Goal: Information Seeking & Learning: Learn about a topic

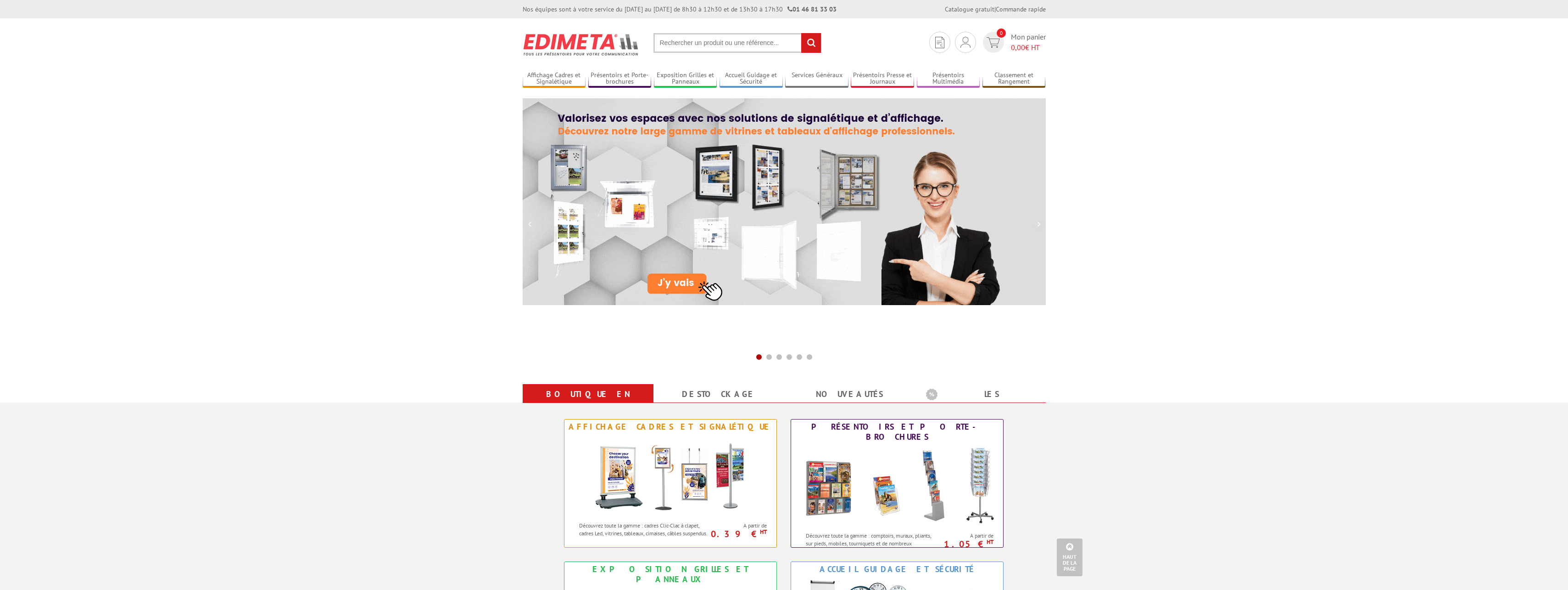
scroll to position [230, 0]
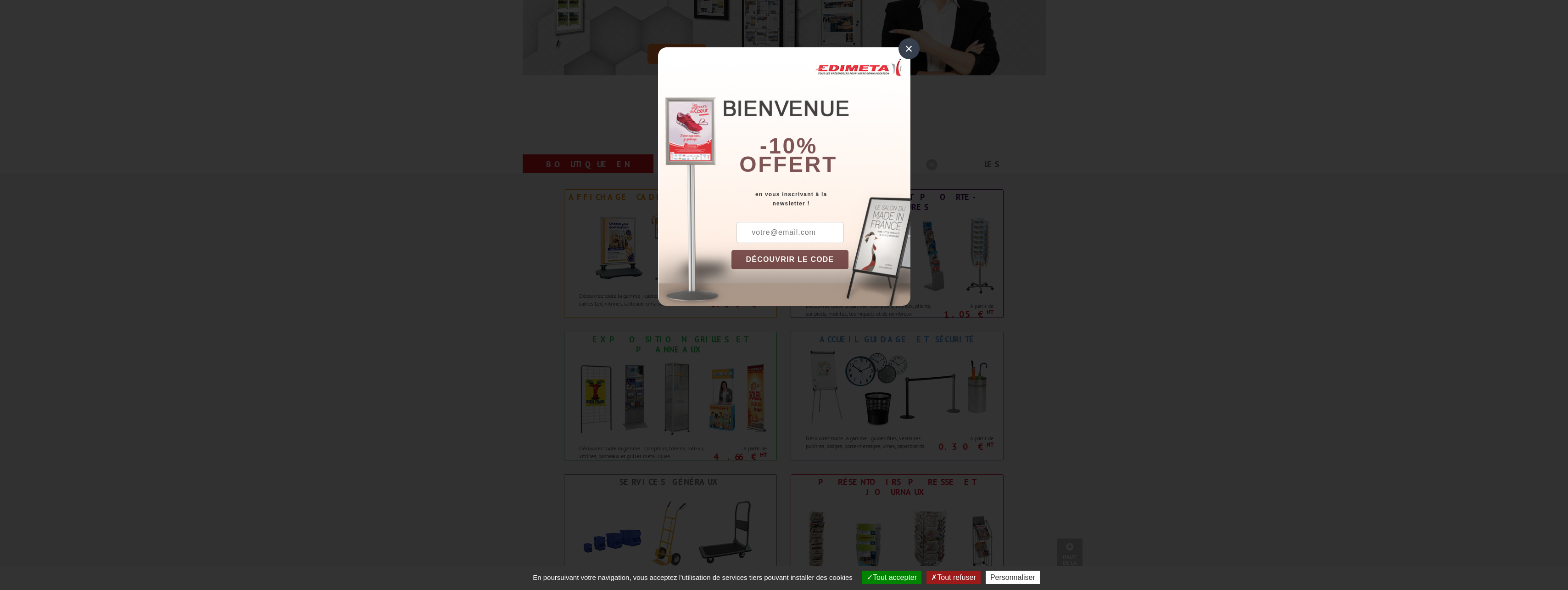
click at [913, 47] on div "×" at bounding box center [909, 49] width 21 height 21
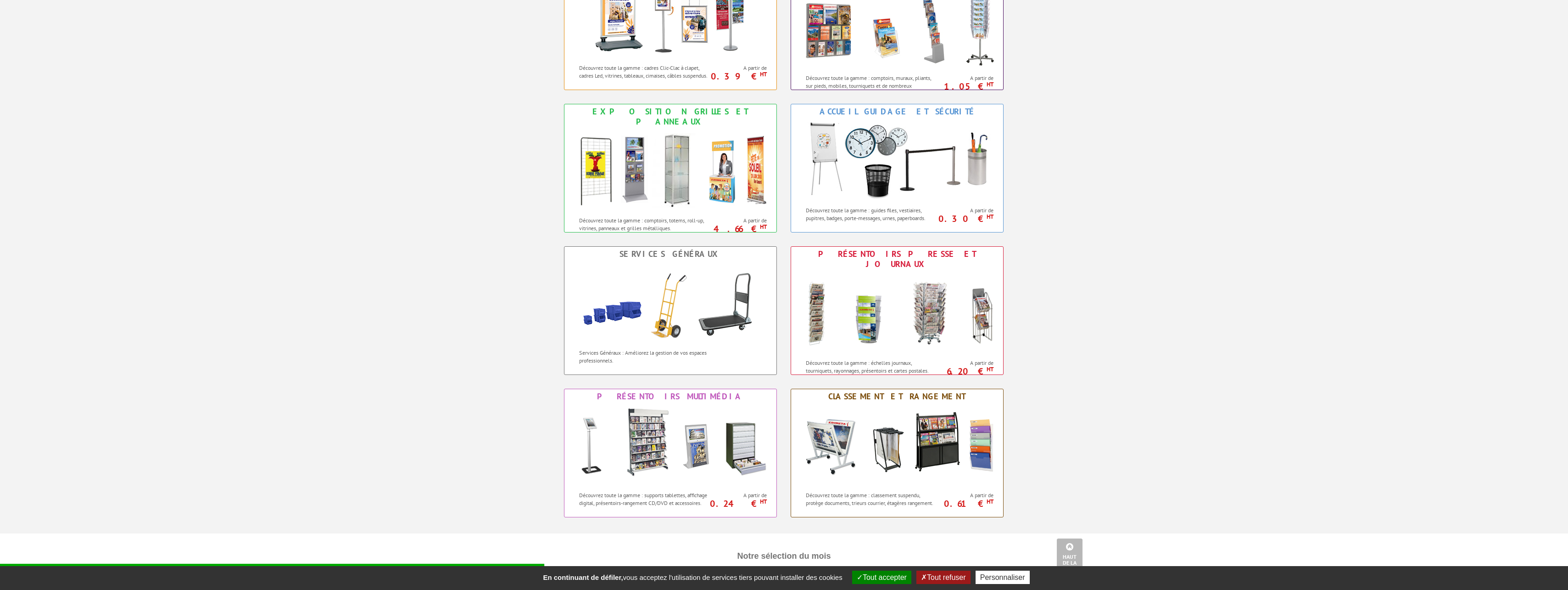
scroll to position [459, 0]
click at [698, 433] on img at bounding box center [670, 443] width 202 height 83
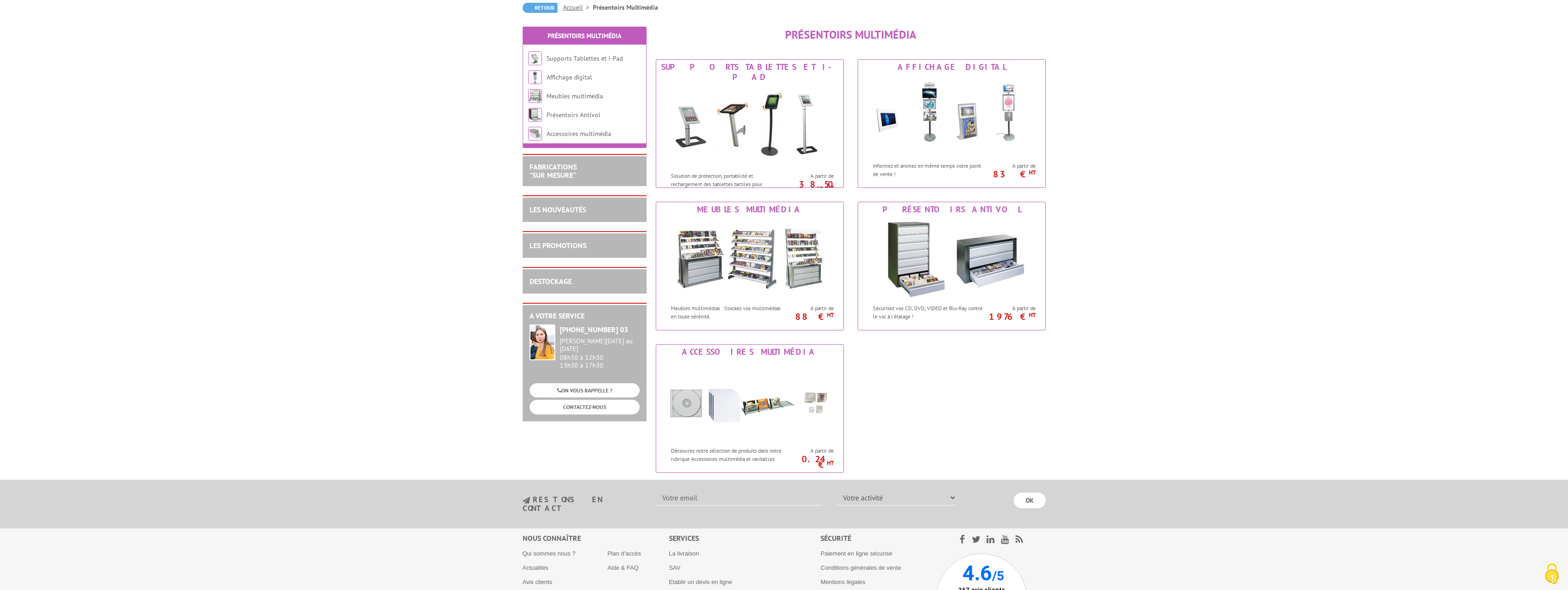
scroll to position [46, 0]
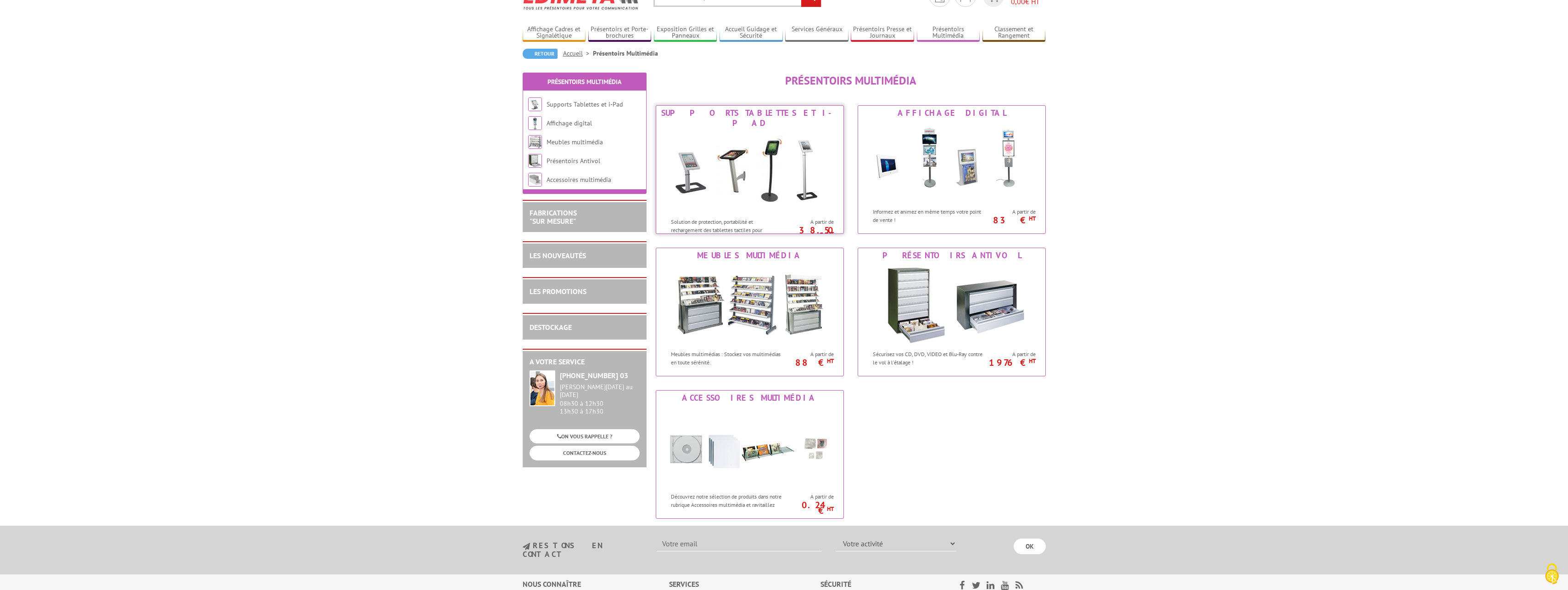
click at [788, 168] on img at bounding box center [750, 172] width 170 height 83
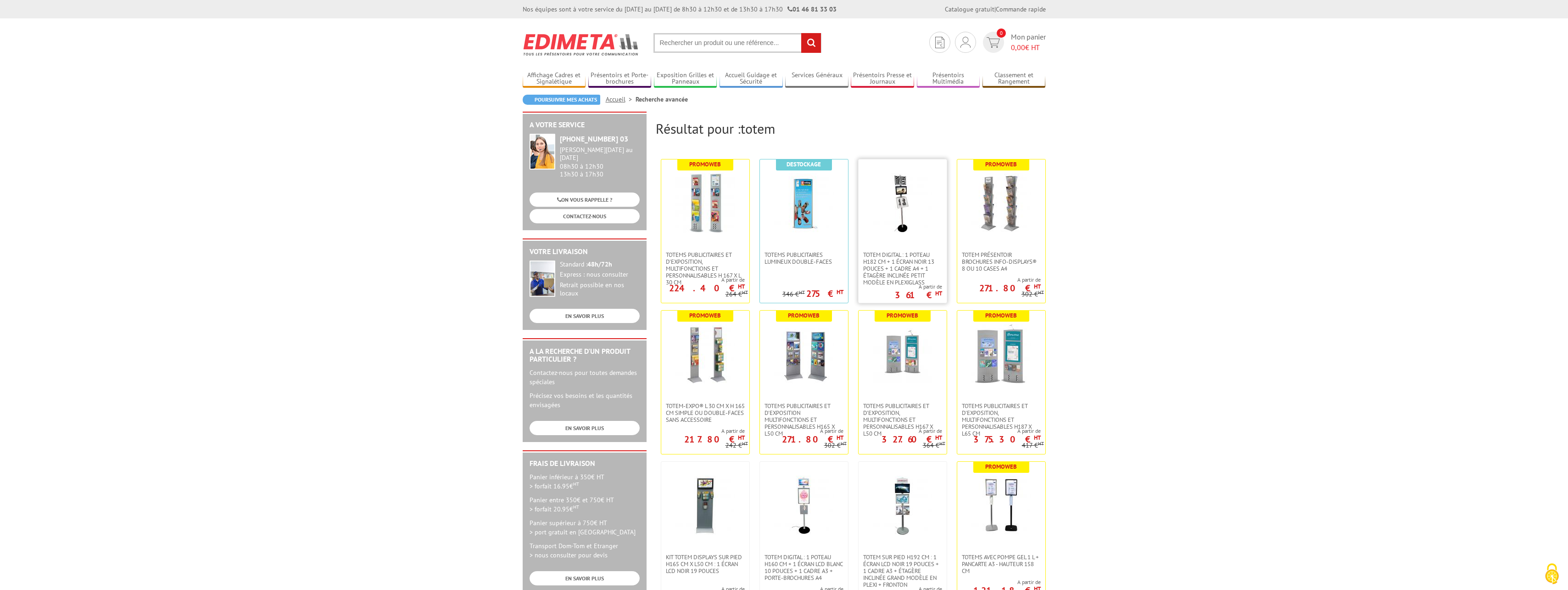
click at [905, 206] on img at bounding box center [902, 202] width 59 height 59
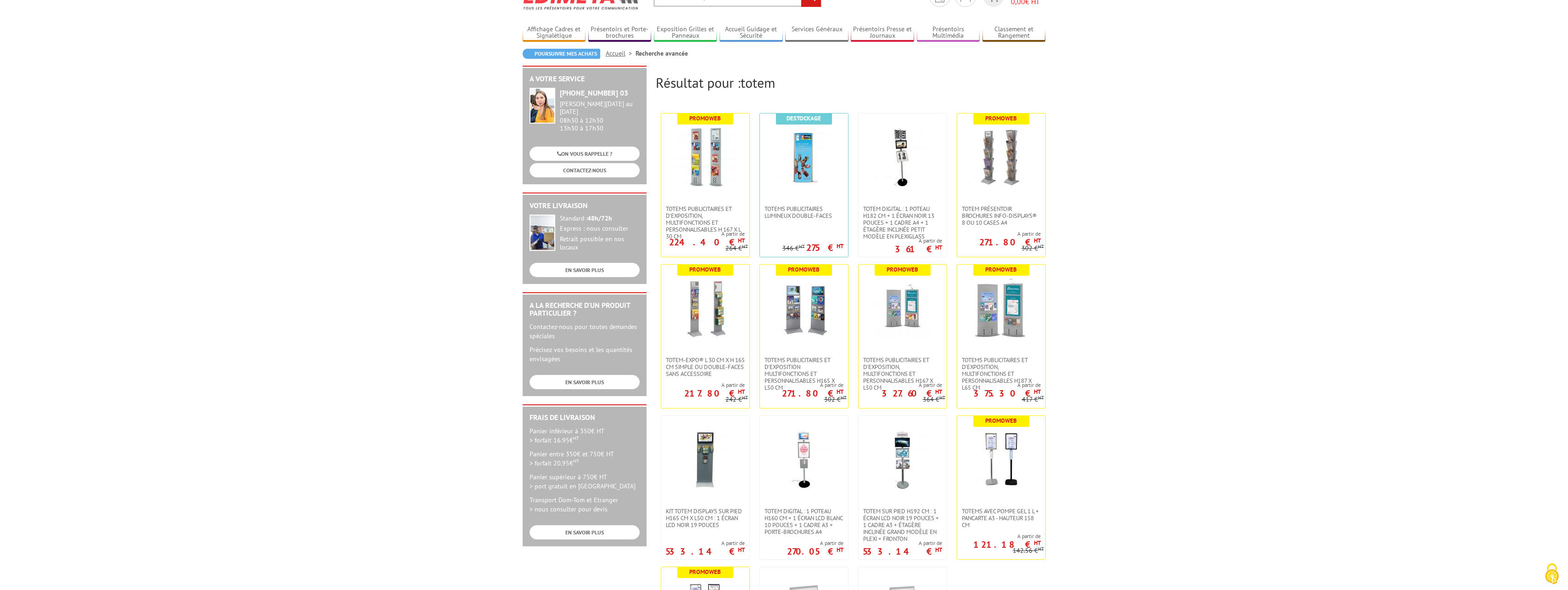
scroll to position [92, 0]
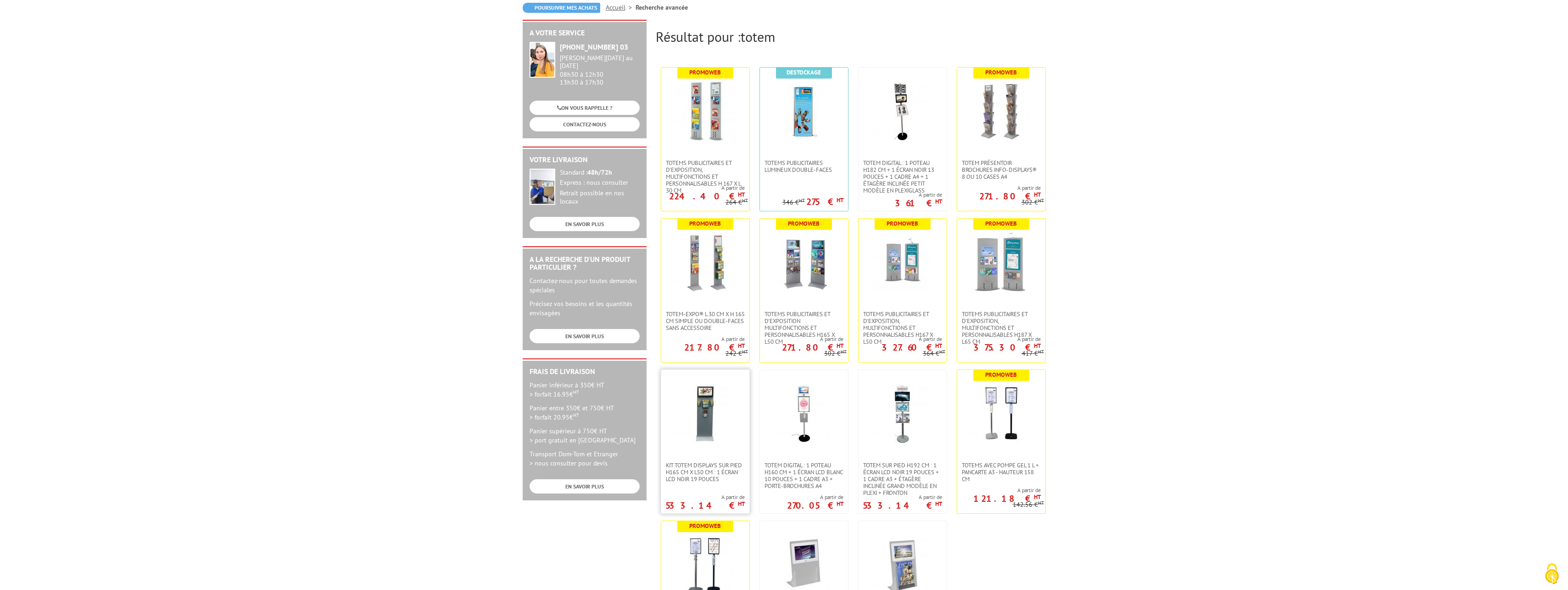
click at [713, 420] on img at bounding box center [705, 413] width 59 height 59
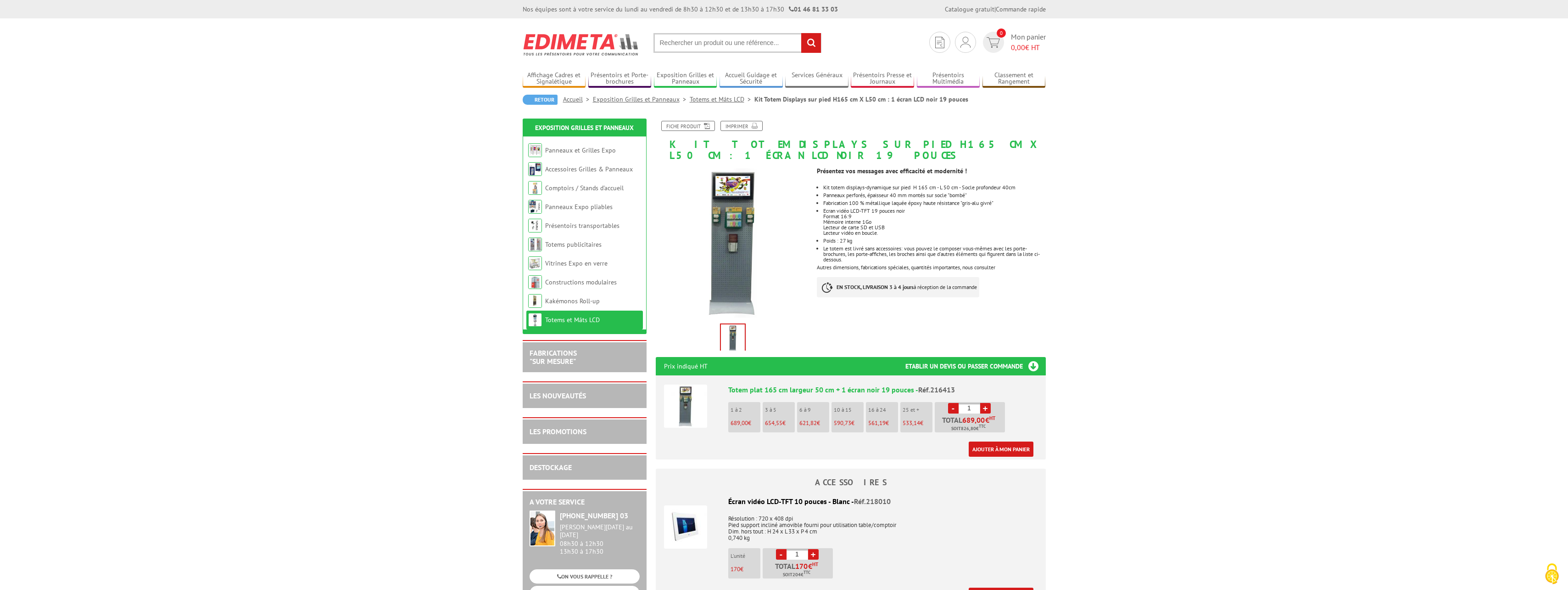
scroll to position [92, 0]
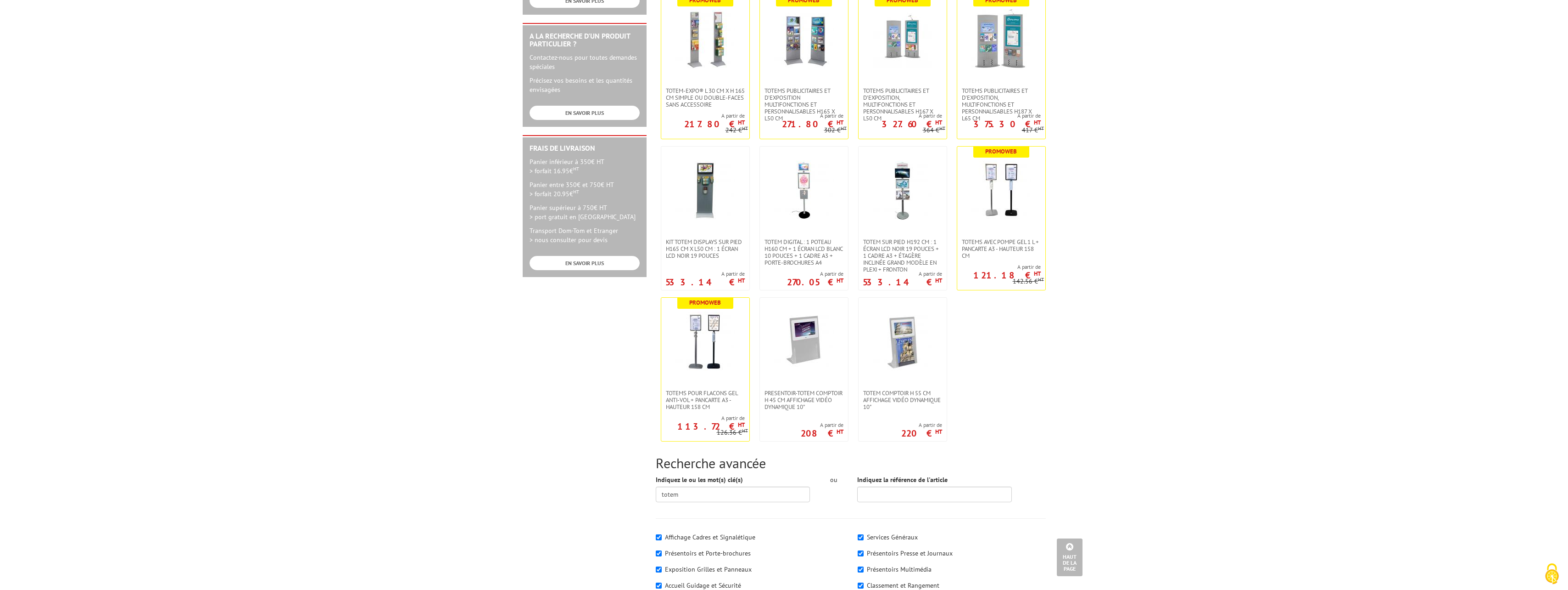
scroll to position [322, 0]
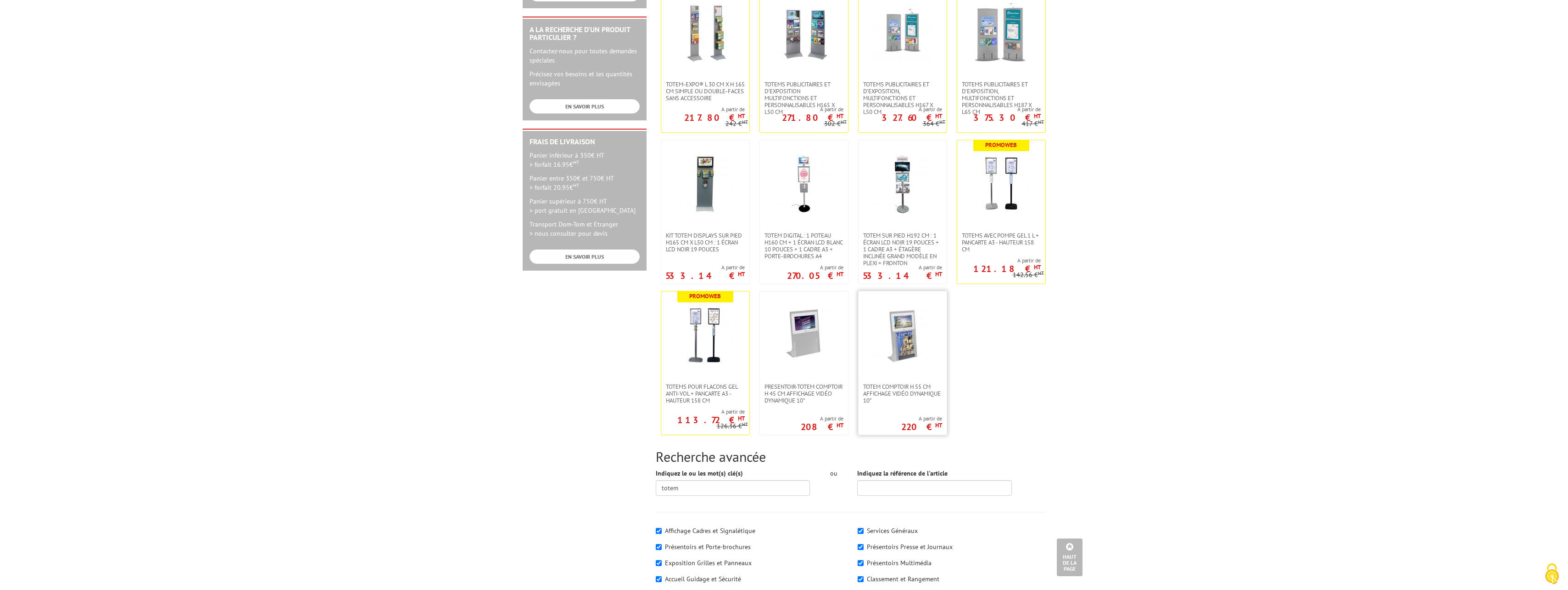
click at [906, 346] on img at bounding box center [902, 334] width 59 height 59
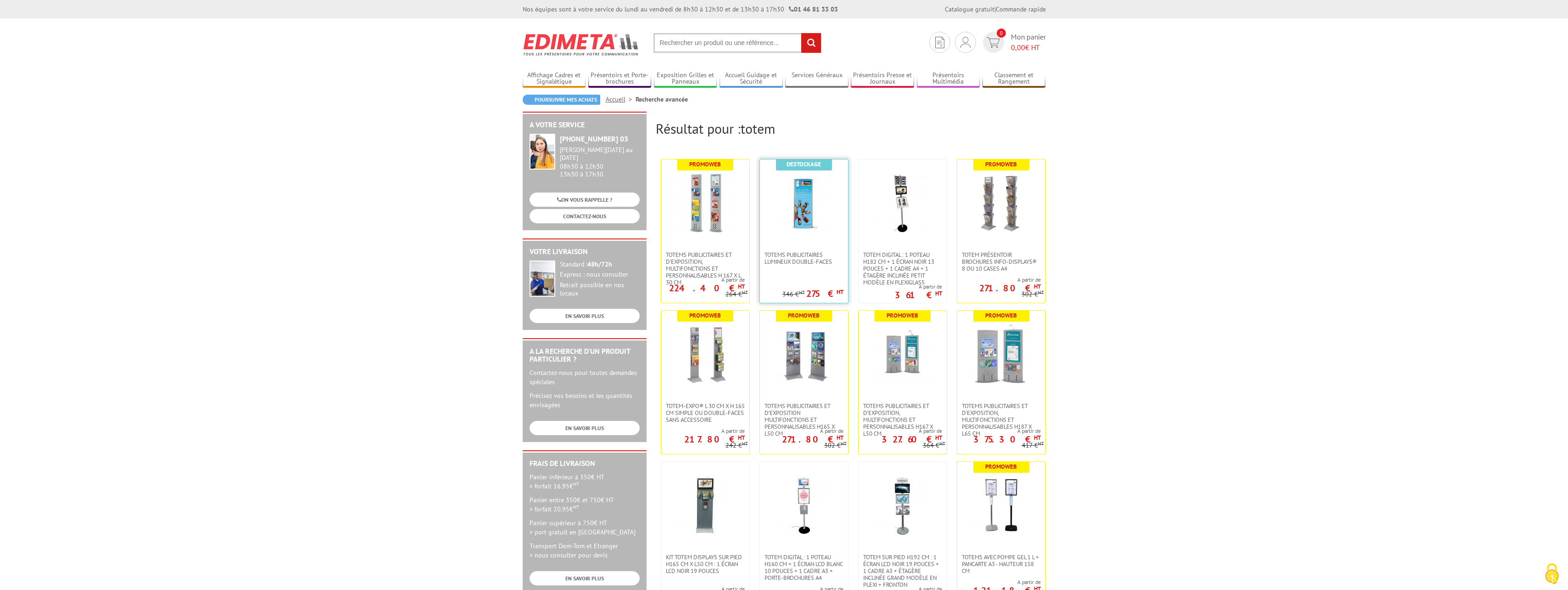
click at [804, 192] on img at bounding box center [804, 202] width 59 height 59
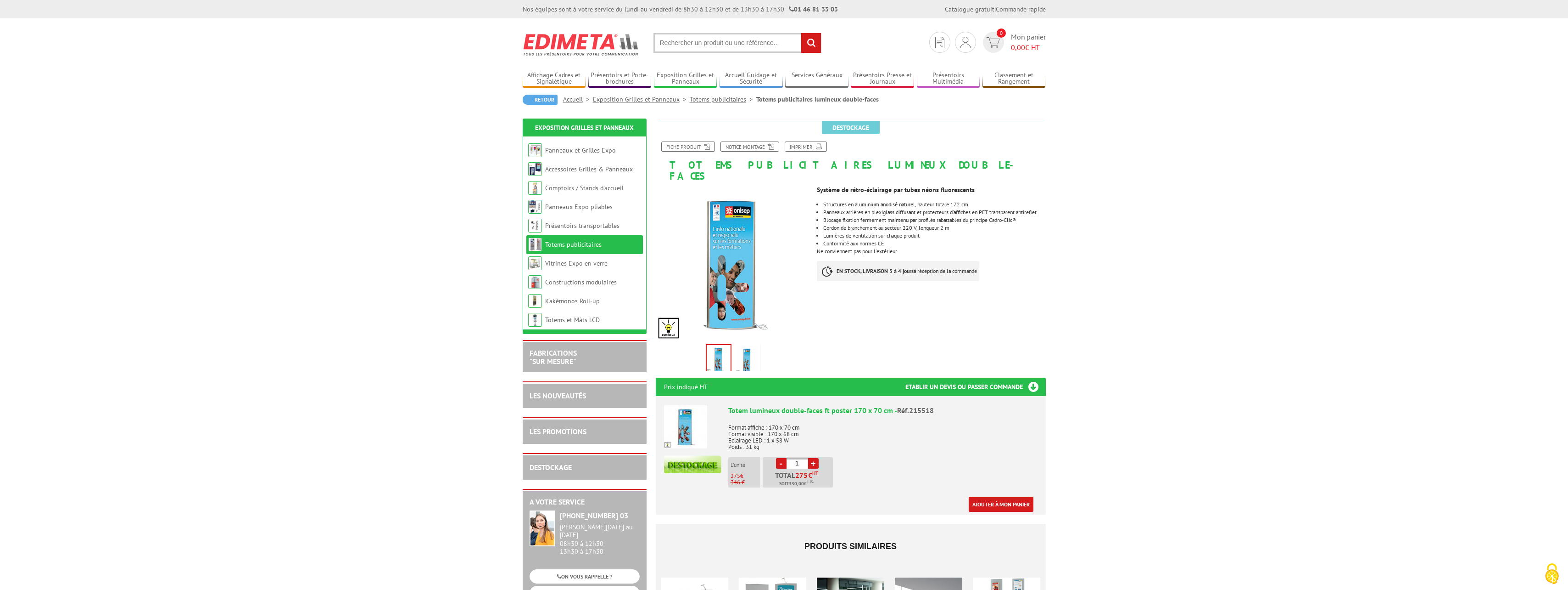
click at [747, 346] on img at bounding box center [746, 360] width 22 height 29
click at [710, 346] on img at bounding box center [718, 360] width 22 height 29
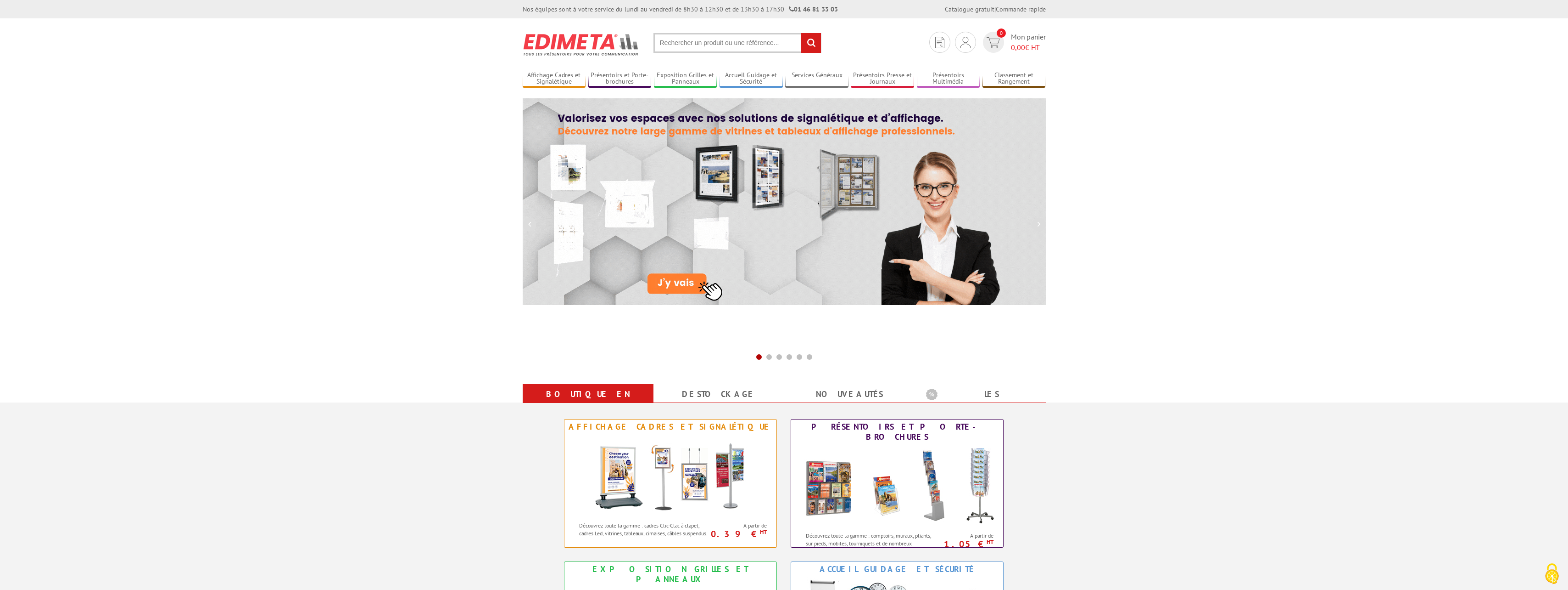
click at [677, 44] on input "text" at bounding box center [737, 43] width 168 height 20
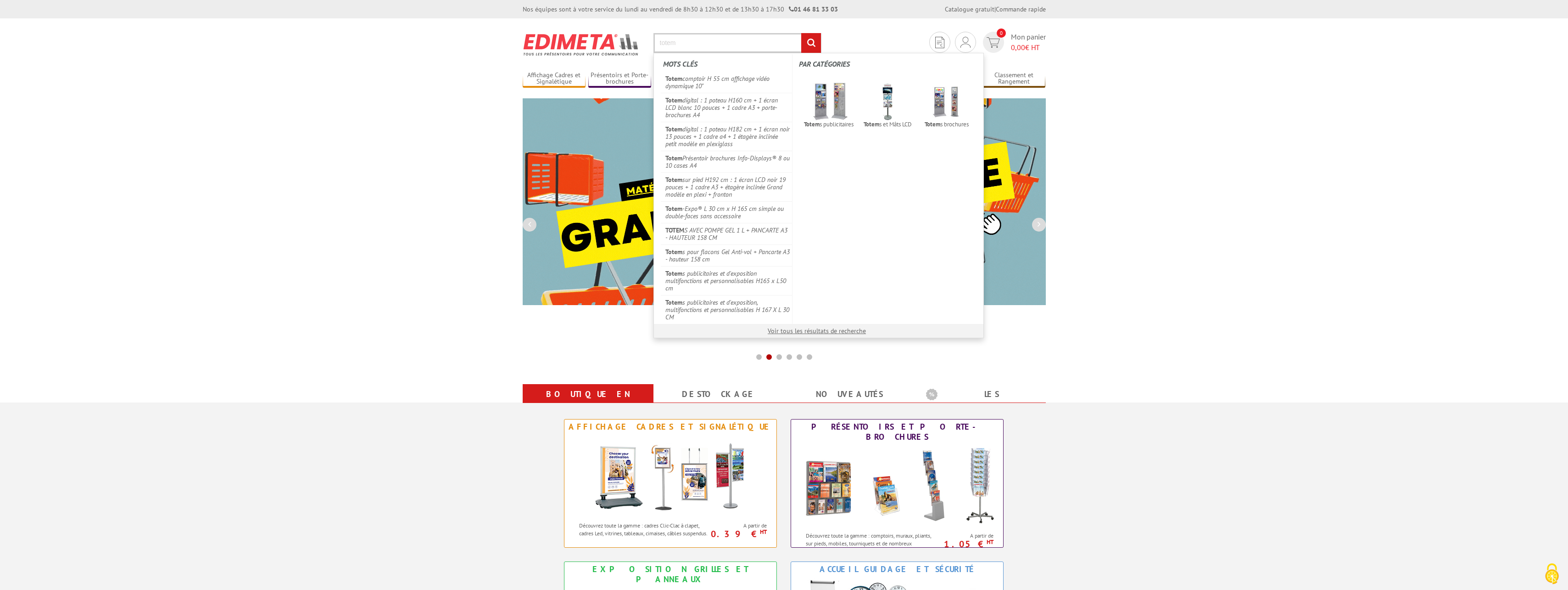
type input "totem"
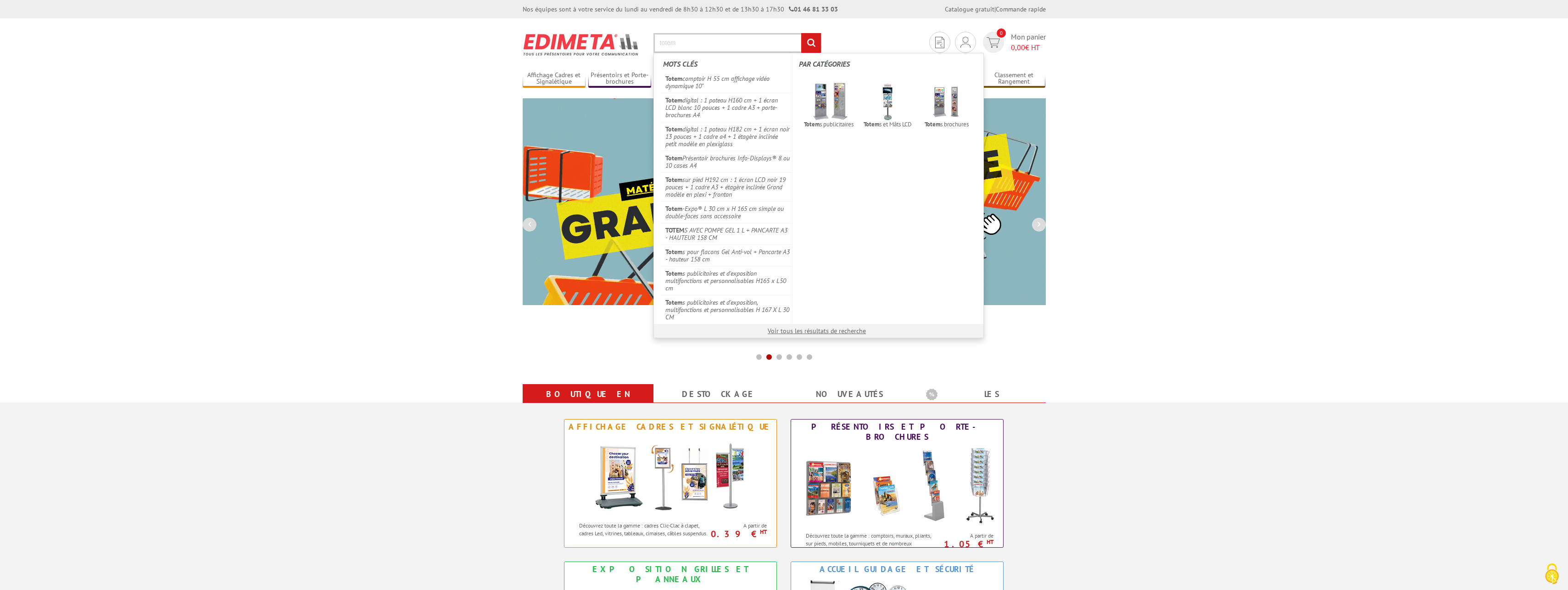
click at [801, 33] on input "rechercher" at bounding box center [811, 43] width 20 height 20
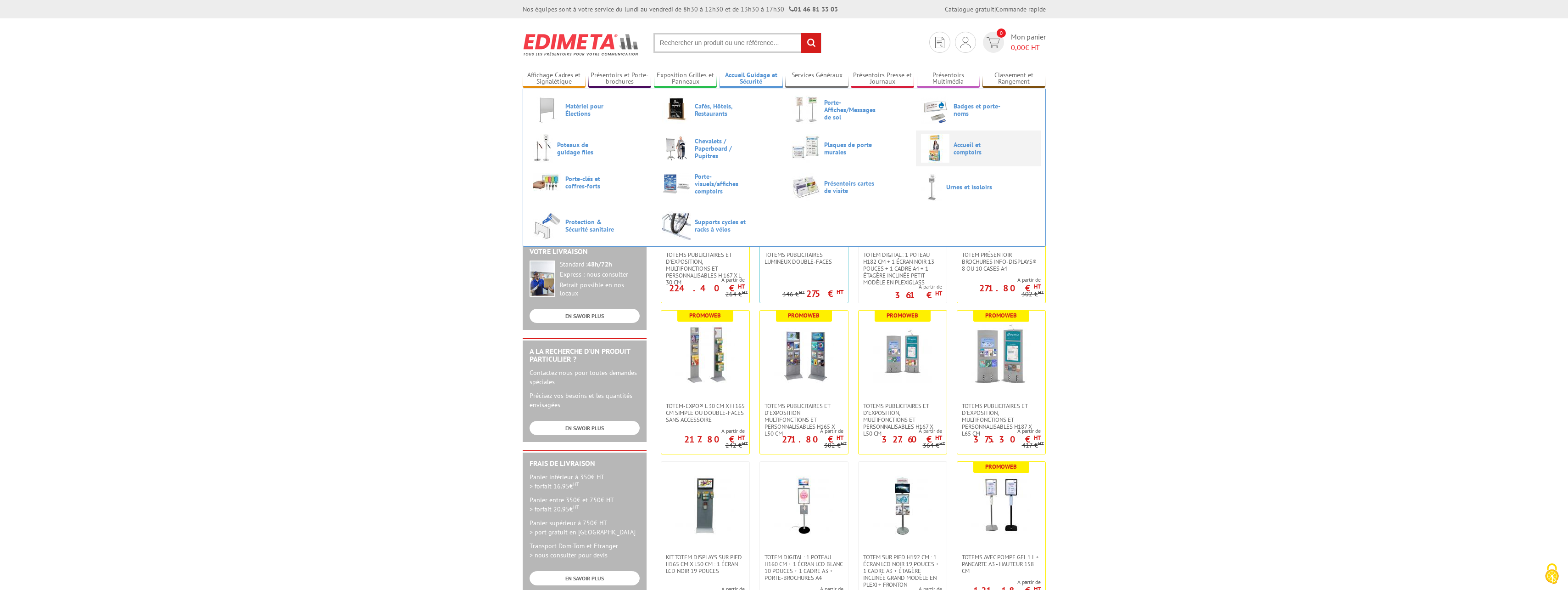
click at [969, 156] on span "Accueil et comptoirs" at bounding box center [981, 149] width 55 height 15
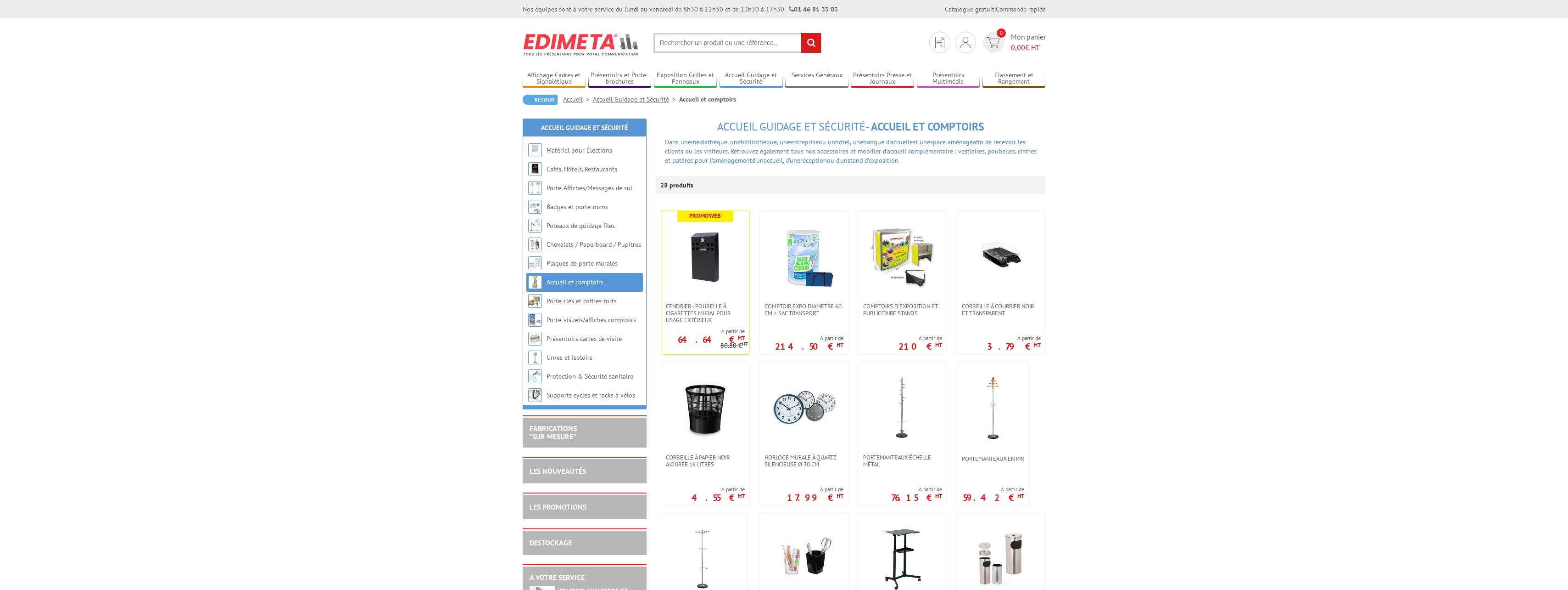
click at [911, 262] on img at bounding box center [903, 257] width 65 height 65
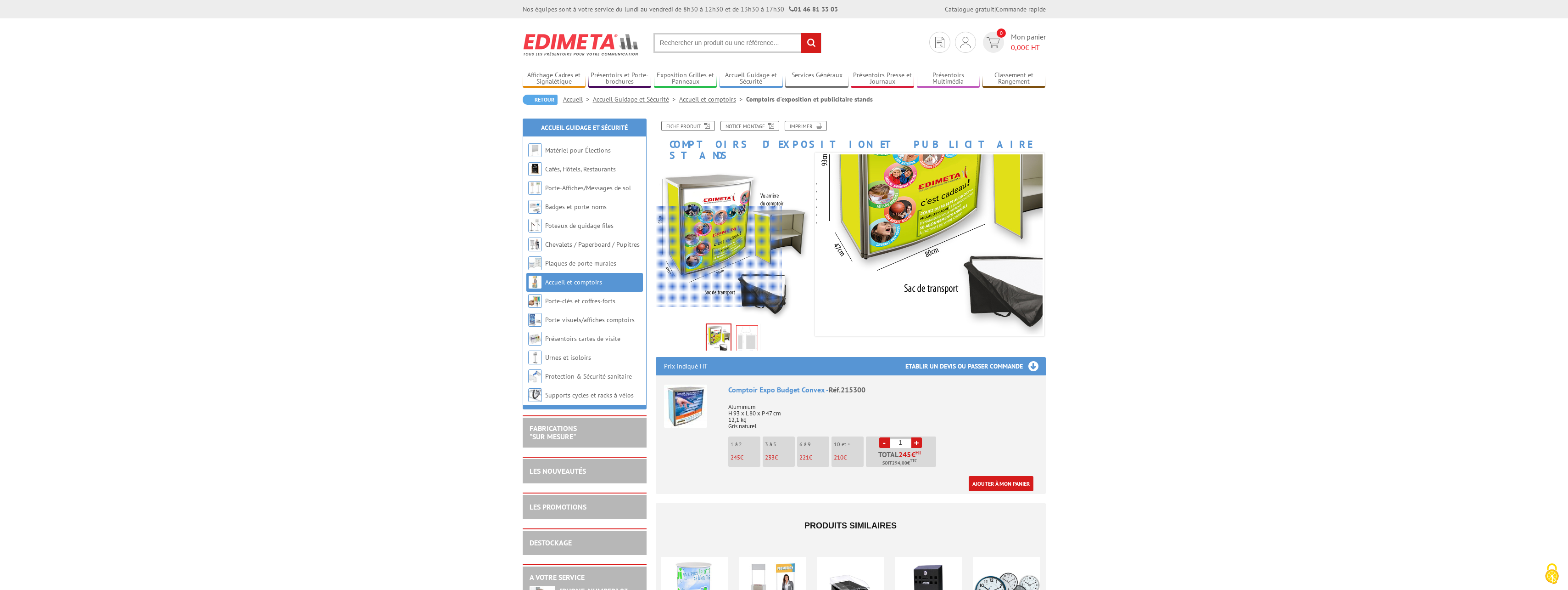
click at [711, 257] on div at bounding box center [719, 256] width 127 height 101
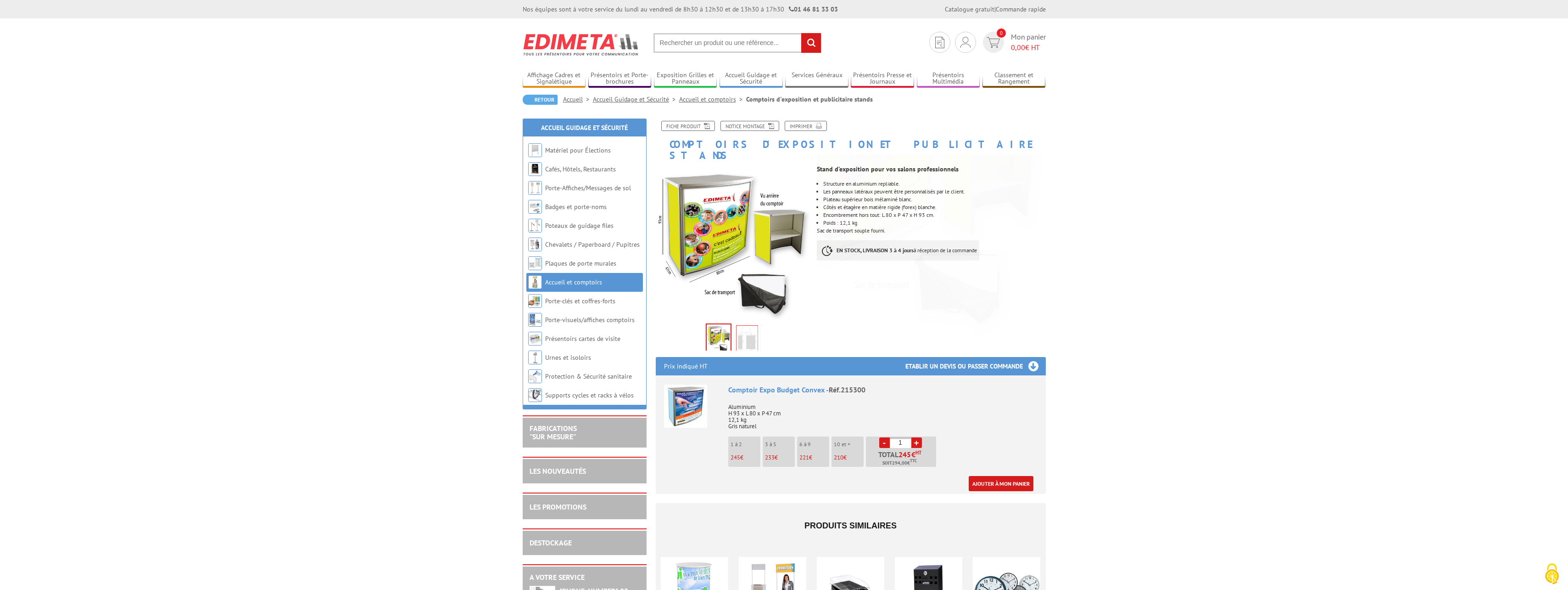
click at [751, 333] on img at bounding box center [746, 340] width 22 height 29
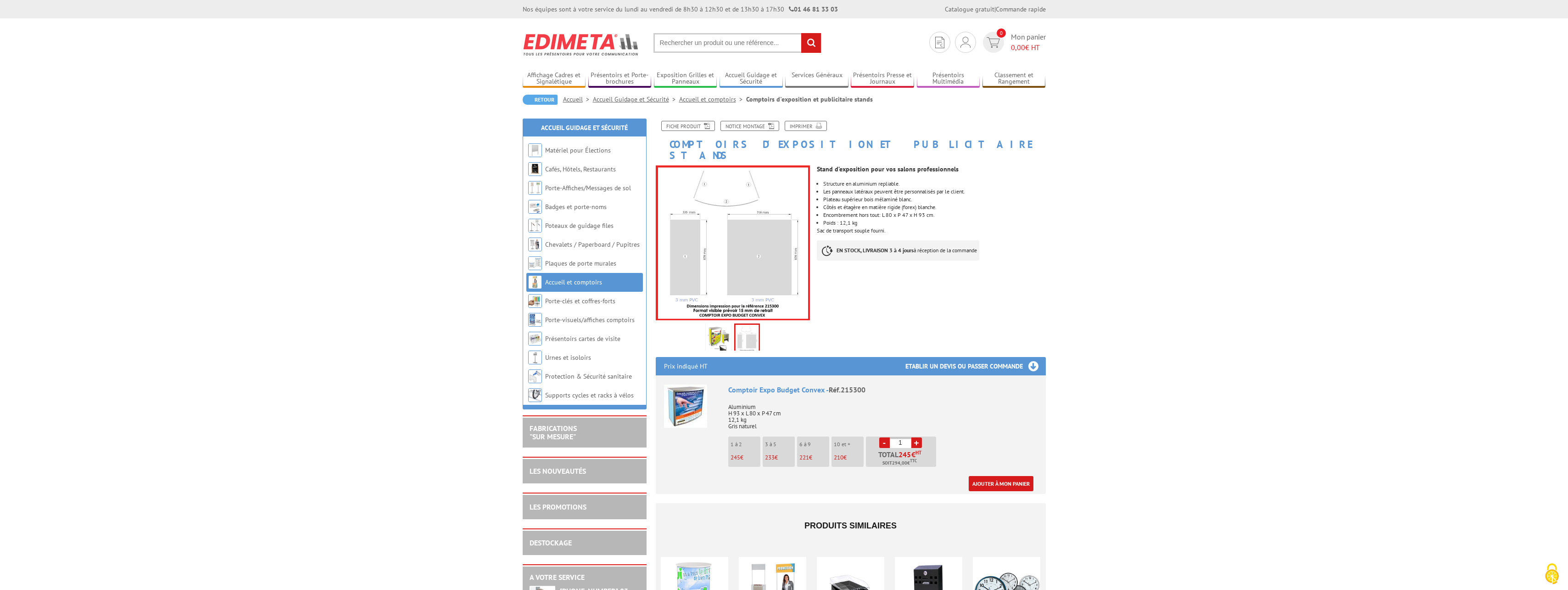
click at [723, 329] on img at bounding box center [718, 340] width 22 height 29
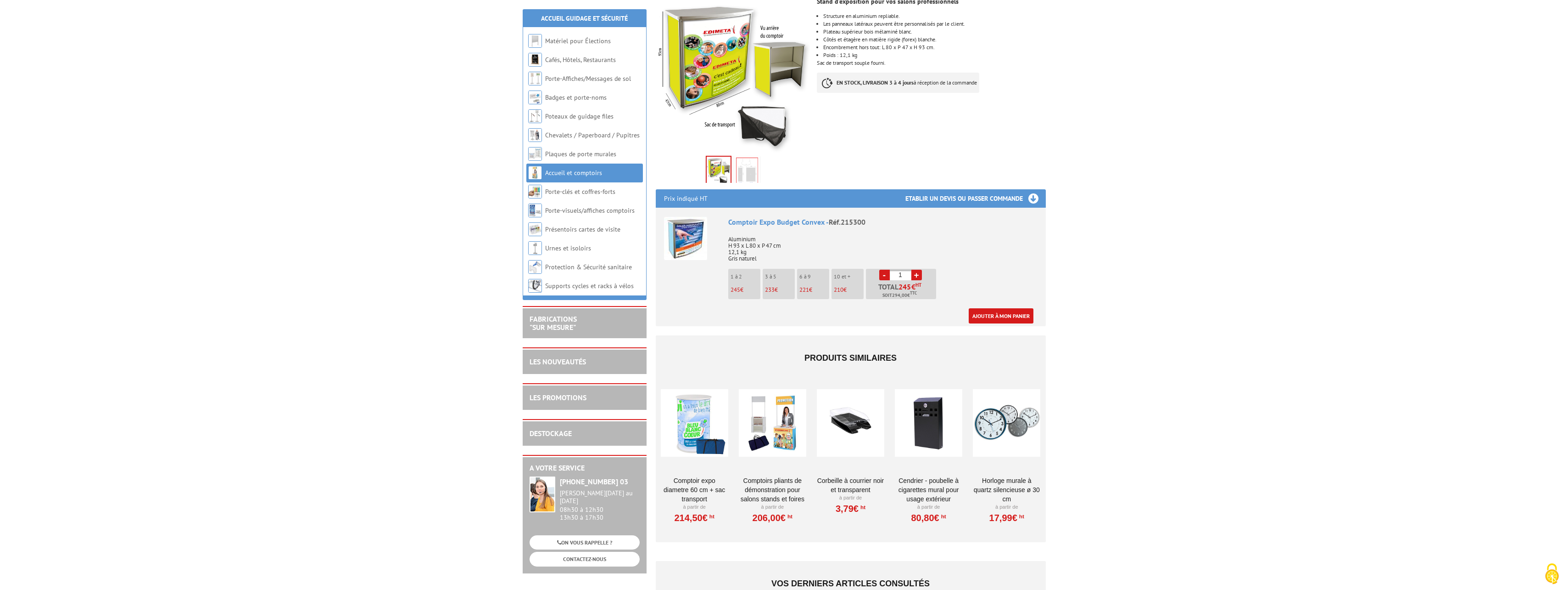
scroll to position [183, 0]
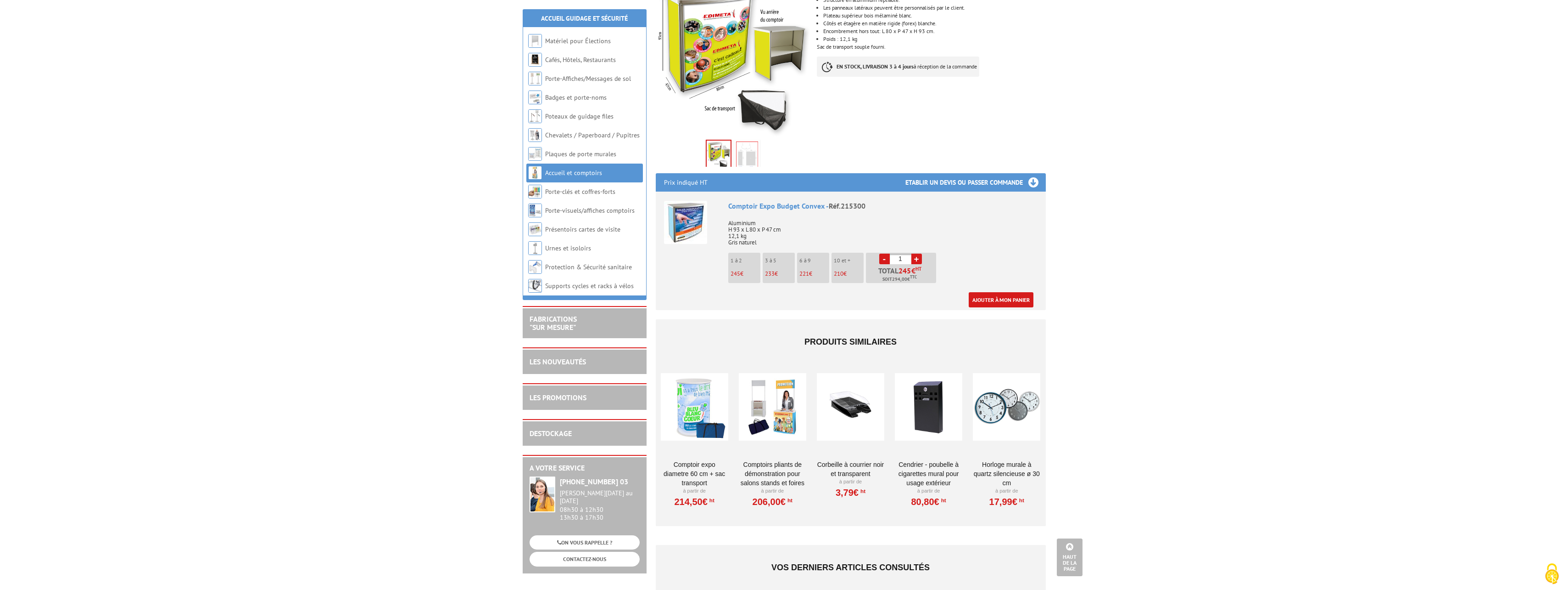
click at [691, 389] on div at bounding box center [695, 407] width 68 height 92
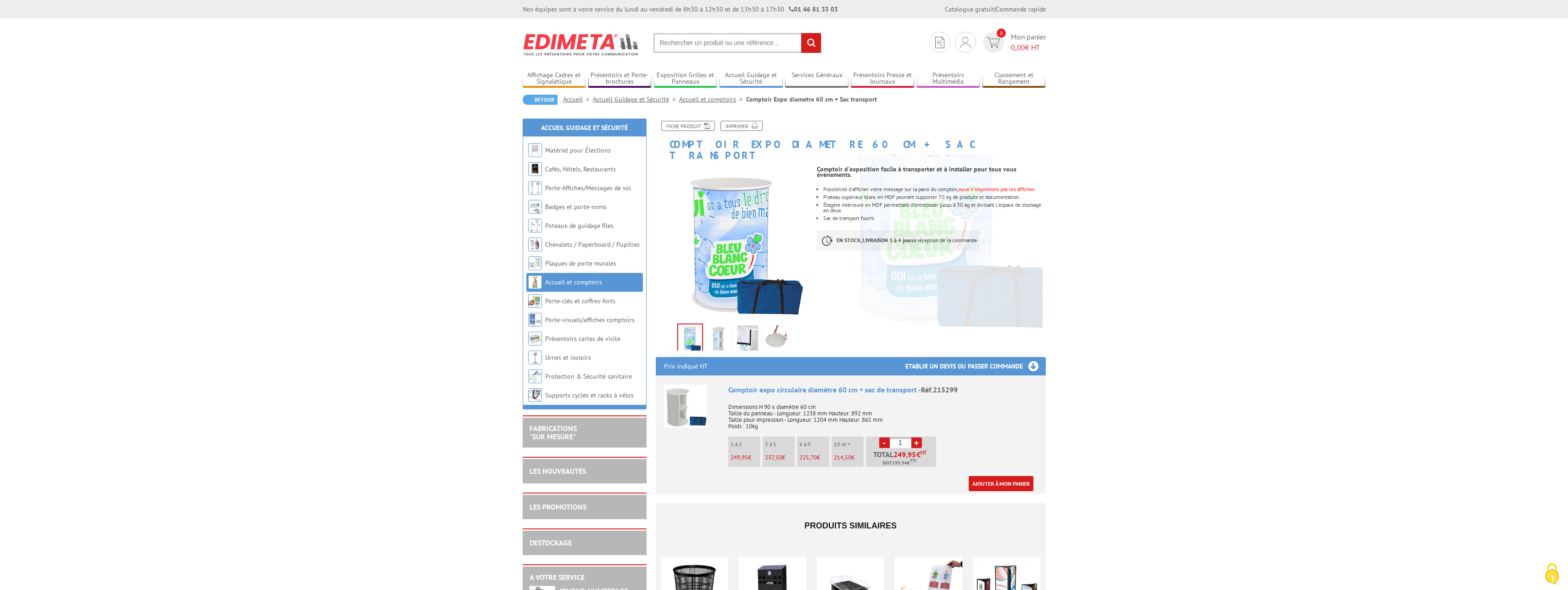
click at [722, 334] on img at bounding box center [718, 340] width 22 height 29
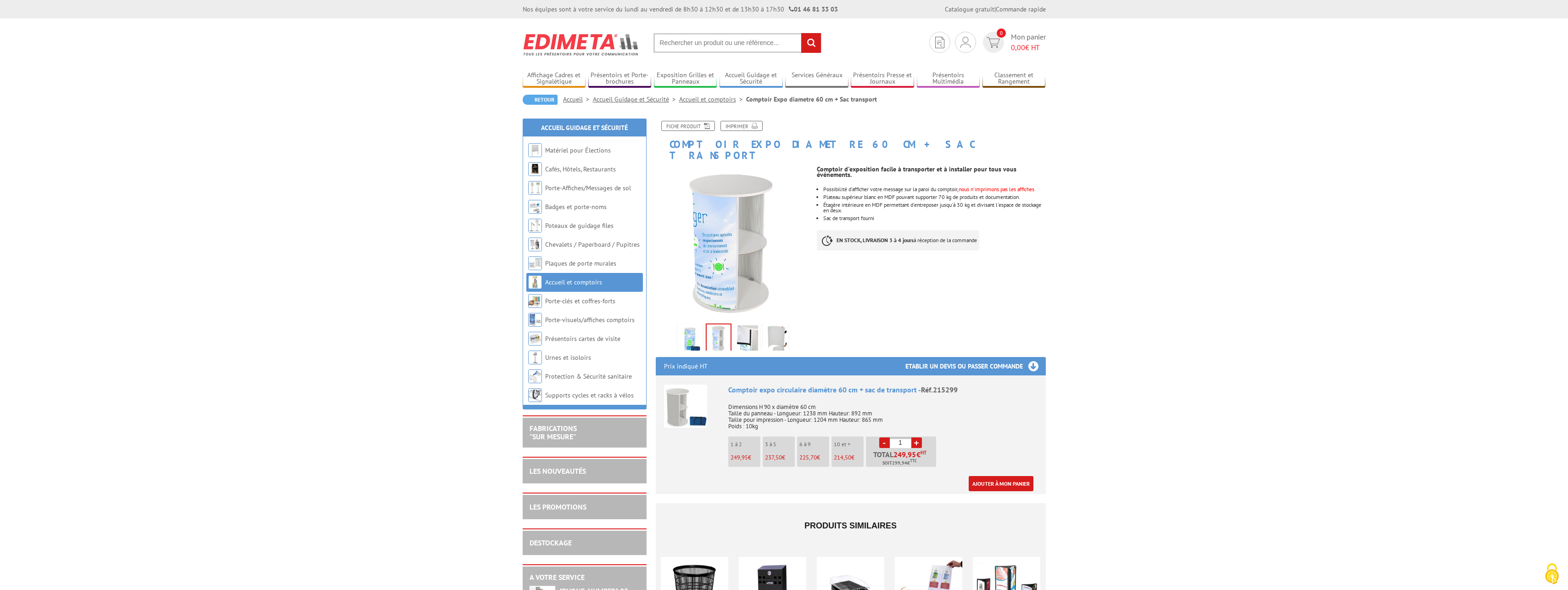
click at [748, 326] on img at bounding box center [746, 340] width 22 height 29
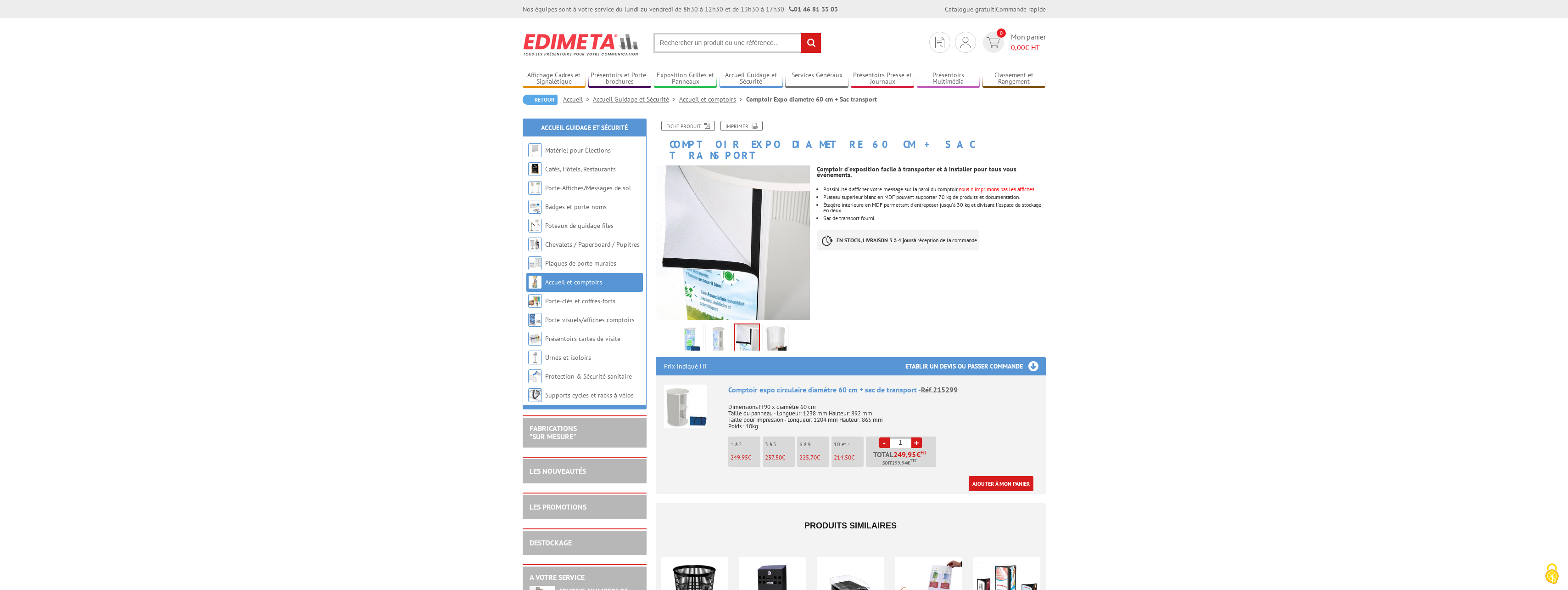
click at [777, 325] on img at bounding box center [775, 340] width 22 height 29
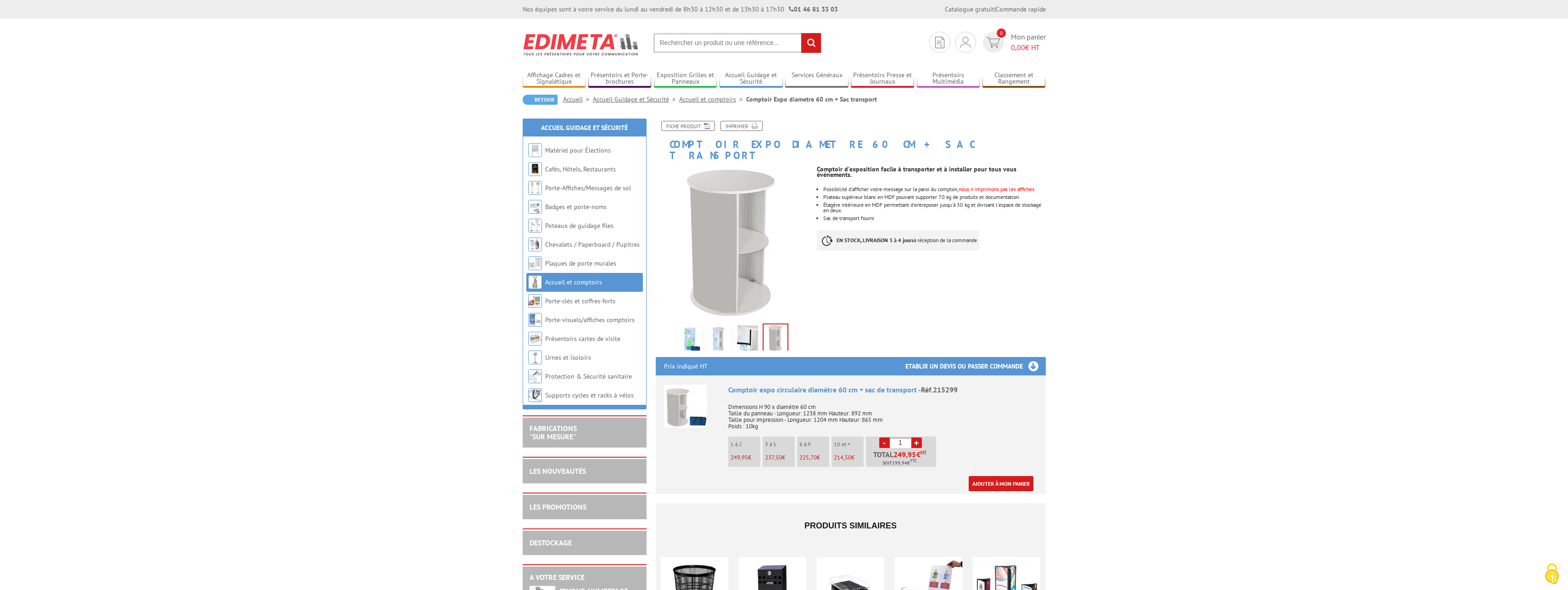
click at [712, 98] on link "Accueil et comptoirs" at bounding box center [712, 99] width 67 height 8
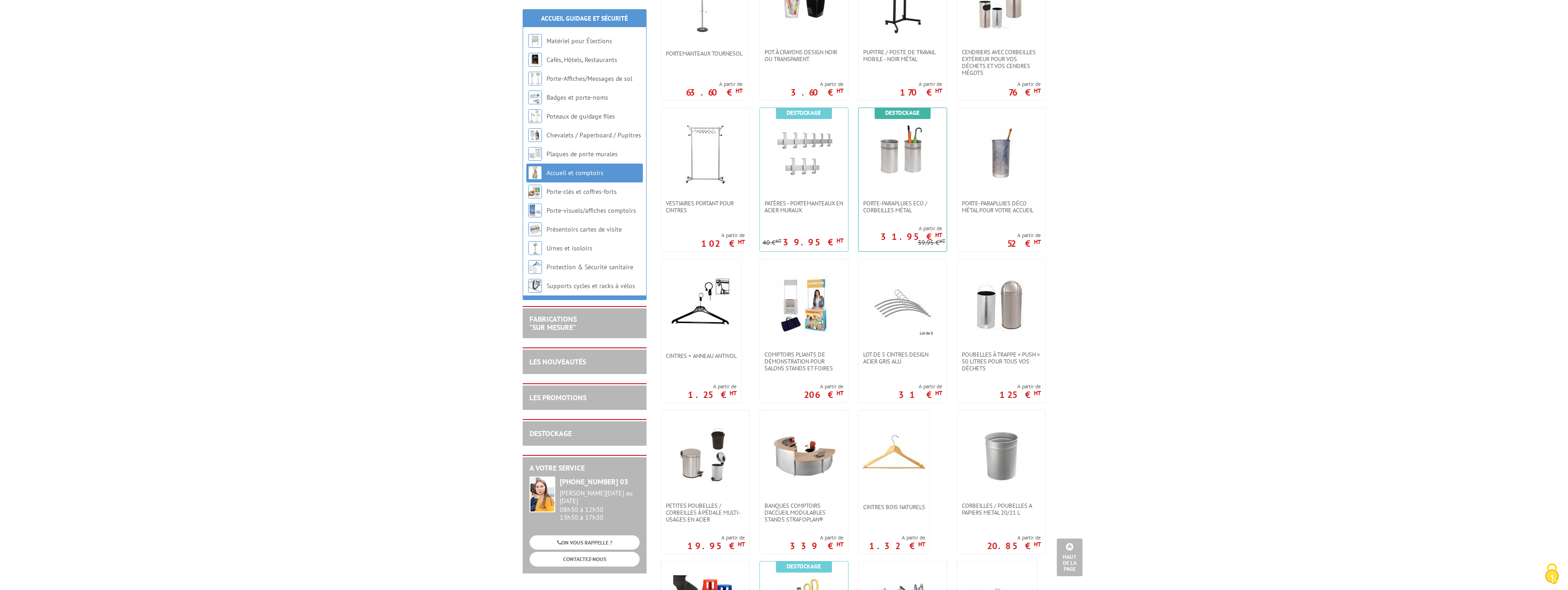
scroll to position [643, 0]
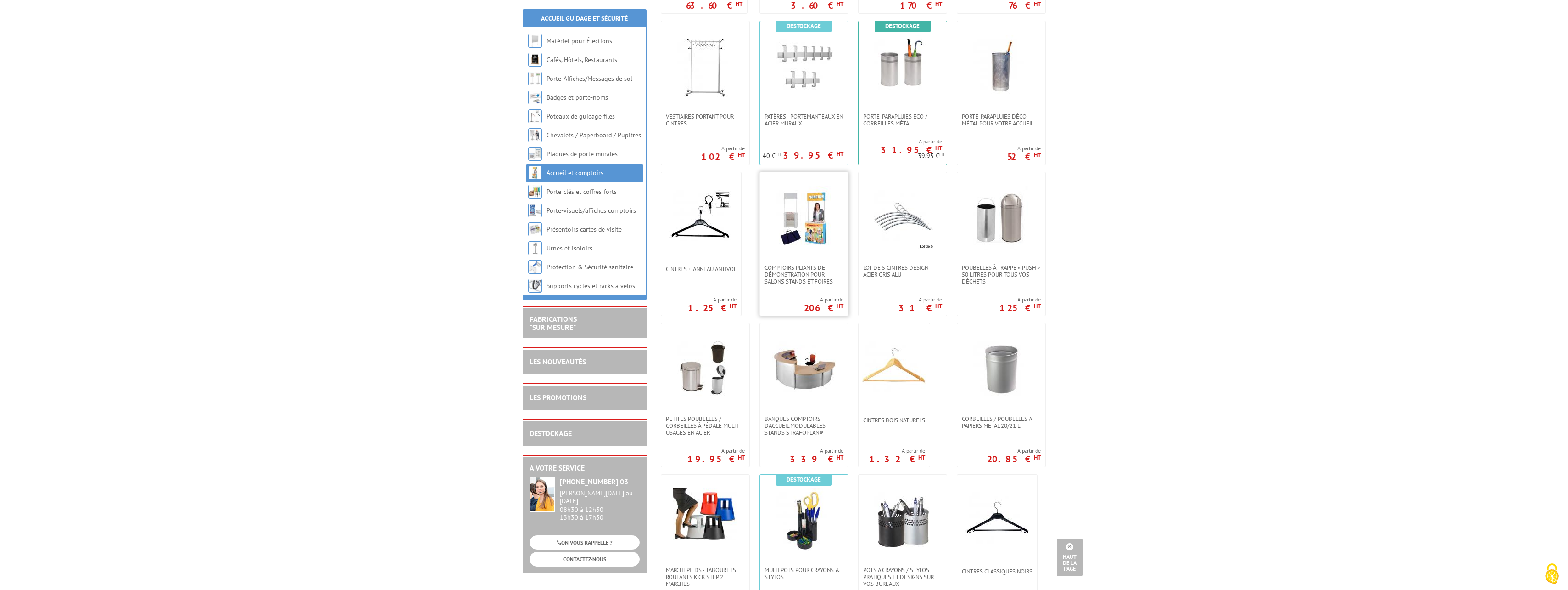
click at [800, 216] on img at bounding box center [804, 219] width 65 height 65
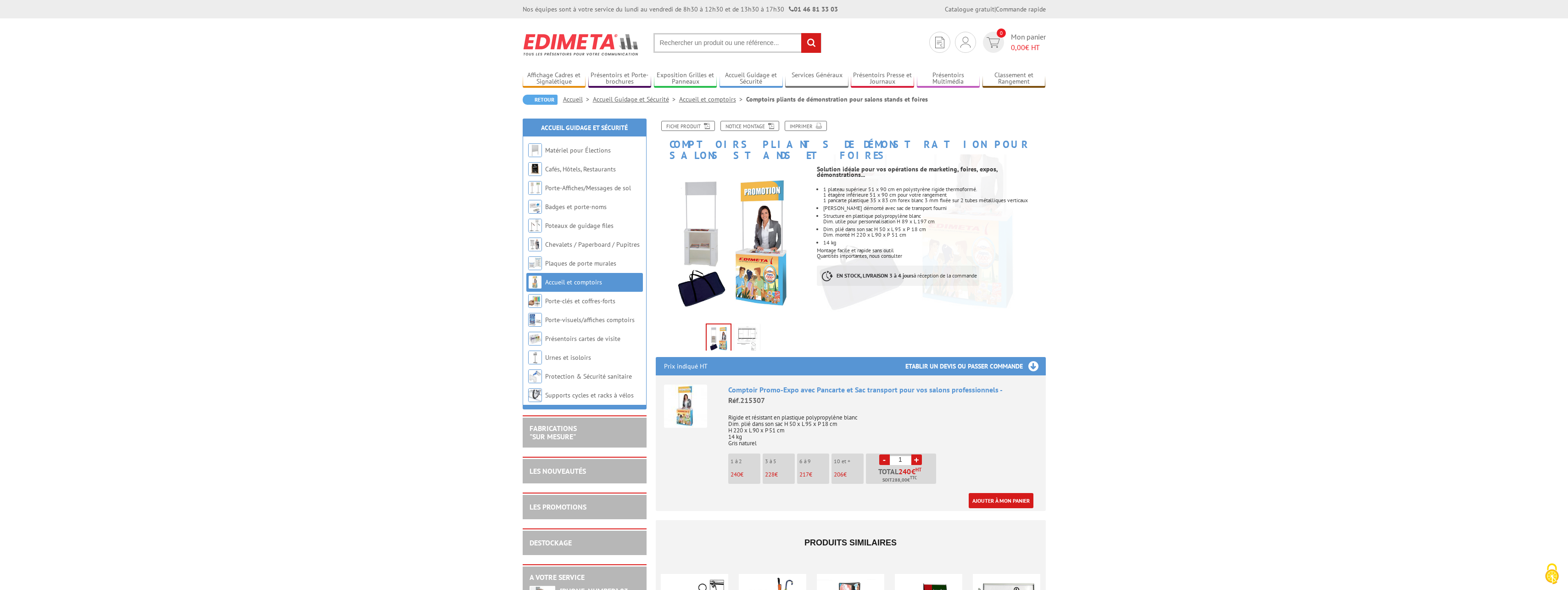
click at [755, 329] on img at bounding box center [746, 340] width 22 height 29
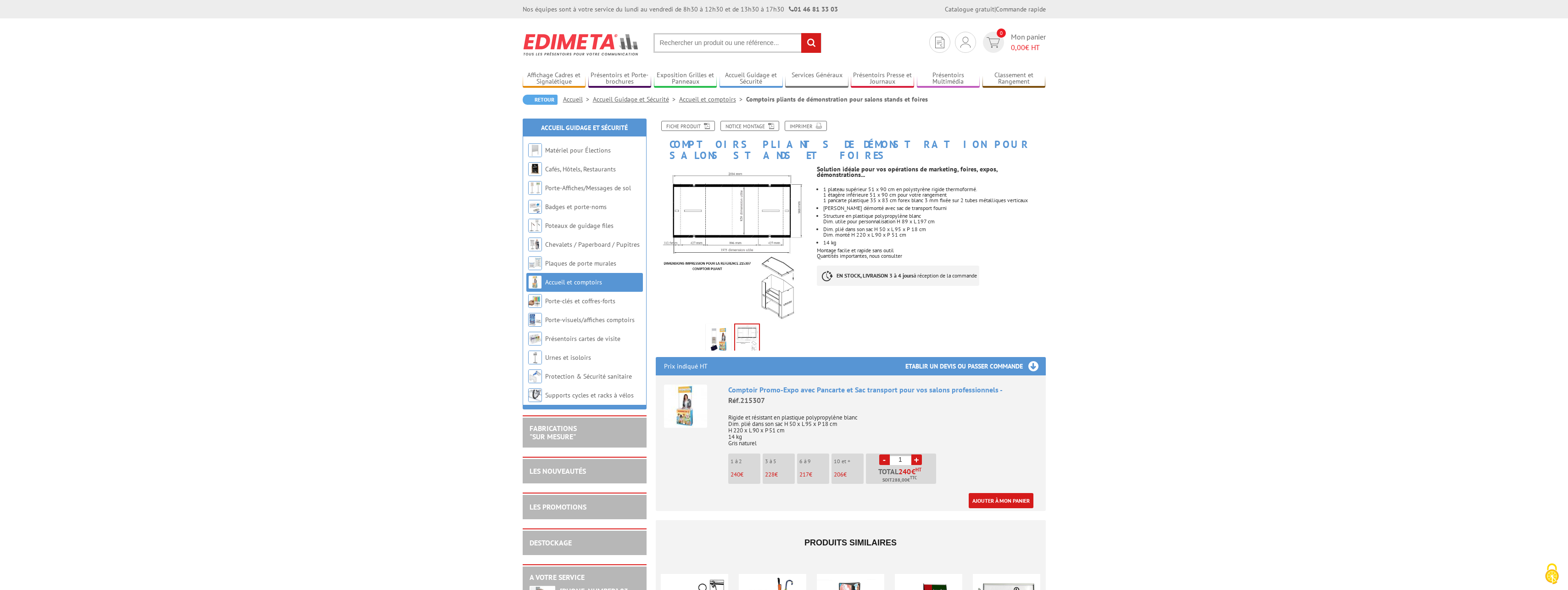
click at [719, 330] on img at bounding box center [718, 340] width 22 height 29
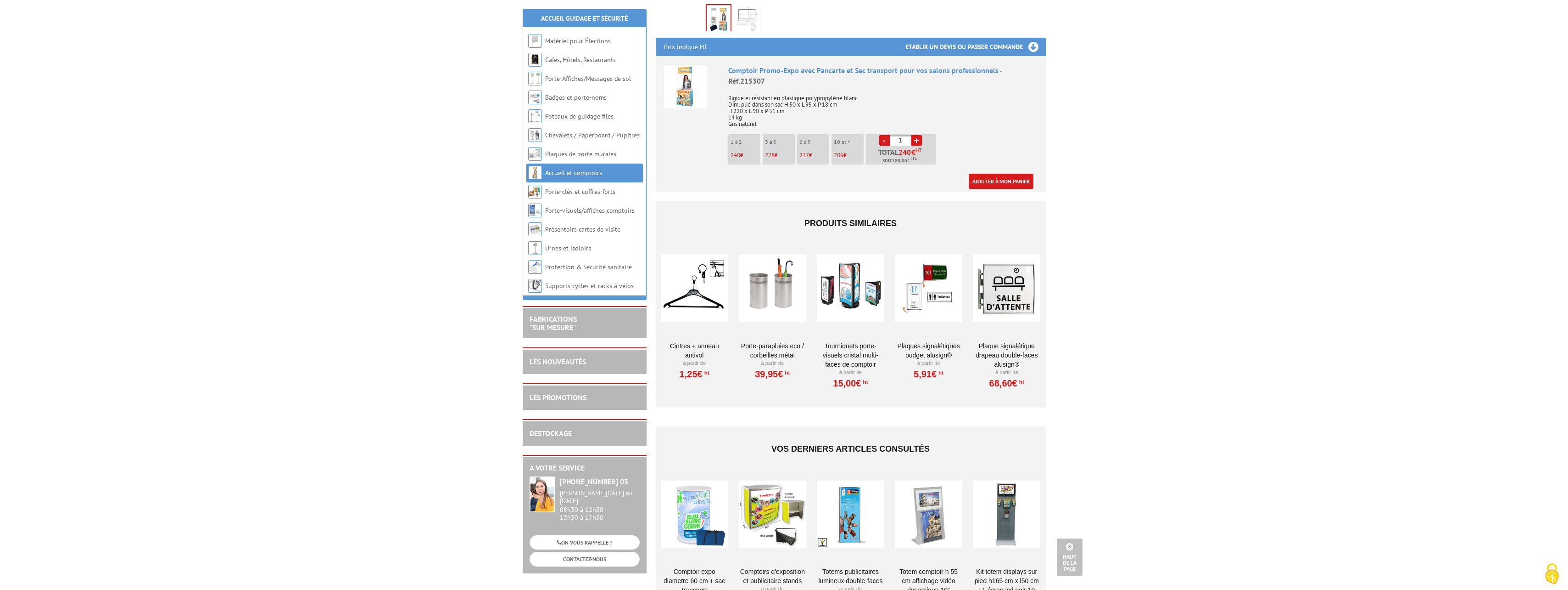
scroll to position [413, 0]
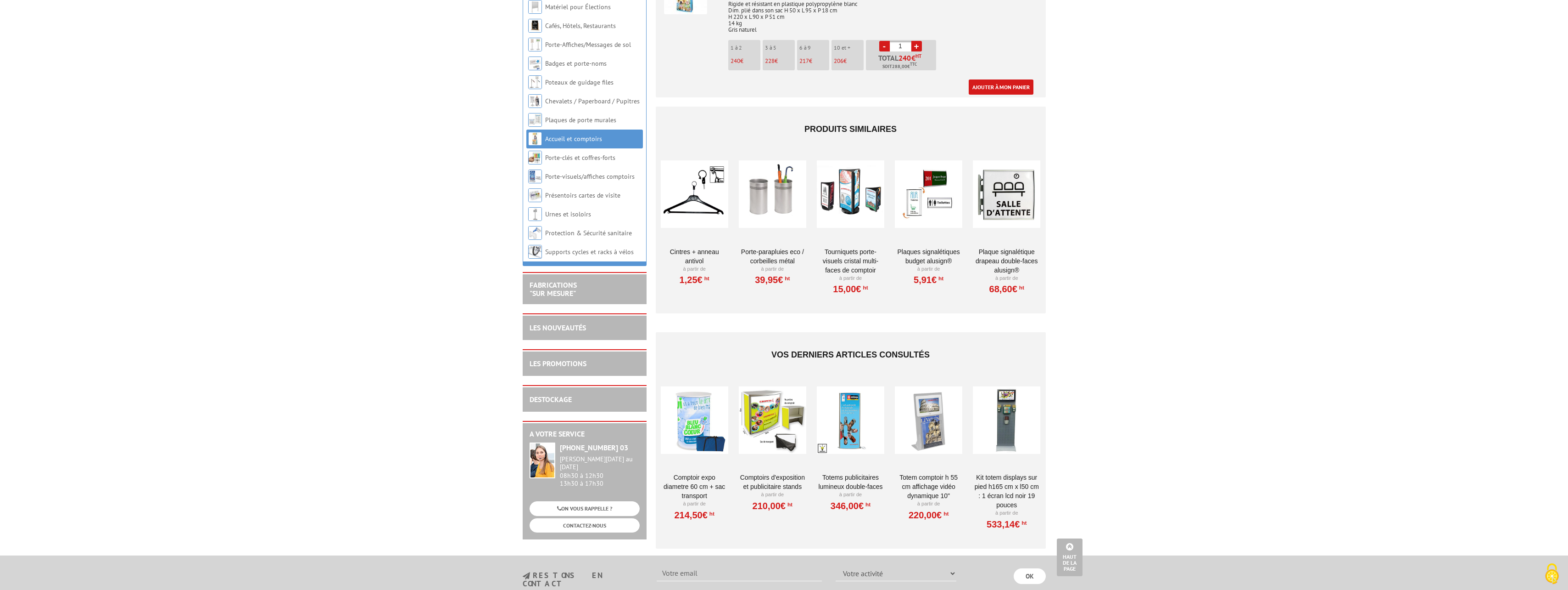
click at [1002, 393] on div at bounding box center [1007, 419] width 68 height 92
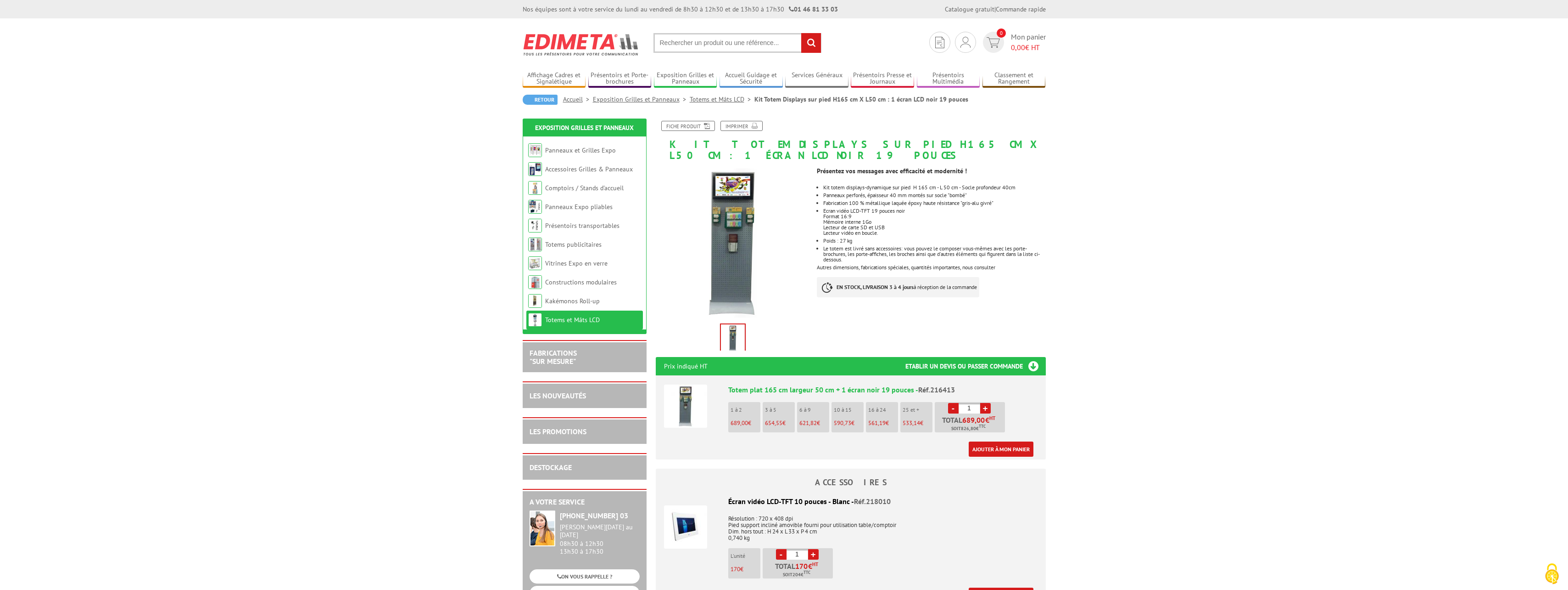
click at [610, 168] on link "Accessoires Grilles & Panneaux" at bounding box center [589, 168] width 88 height 8
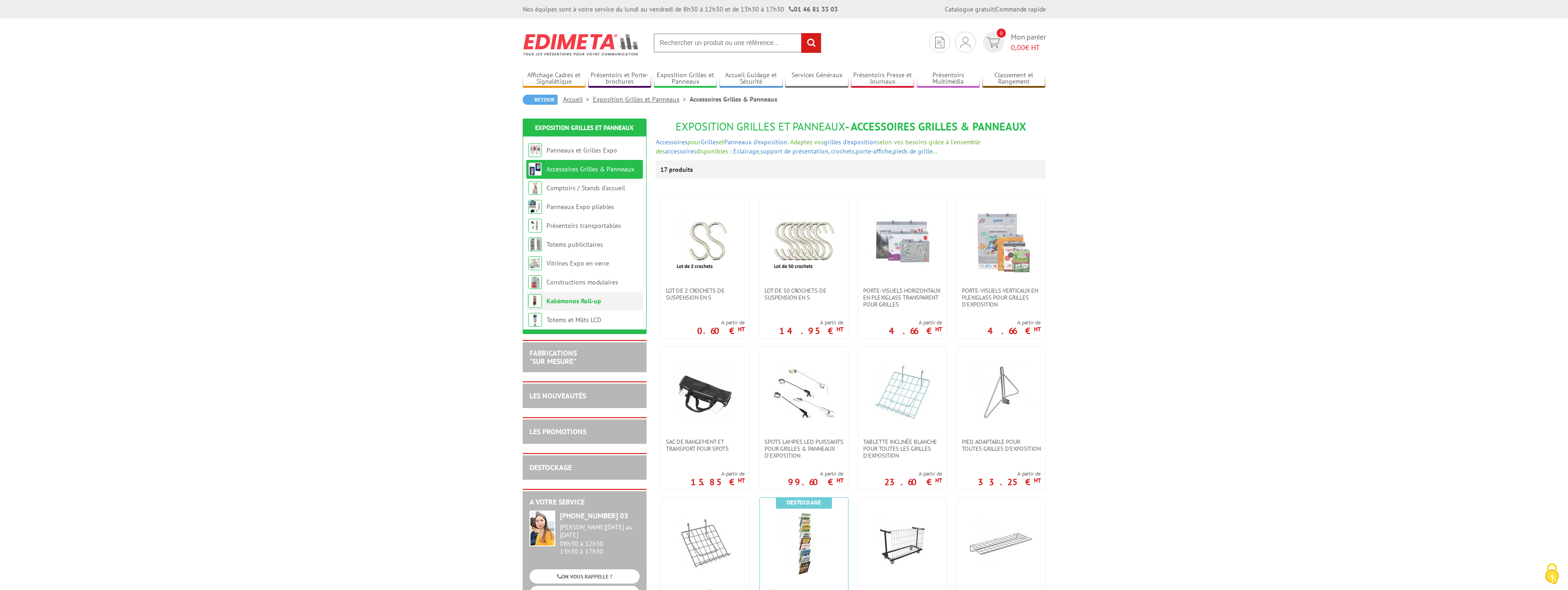
click at [593, 299] on link "Kakémonos Roll-up" at bounding box center [574, 301] width 55 height 8
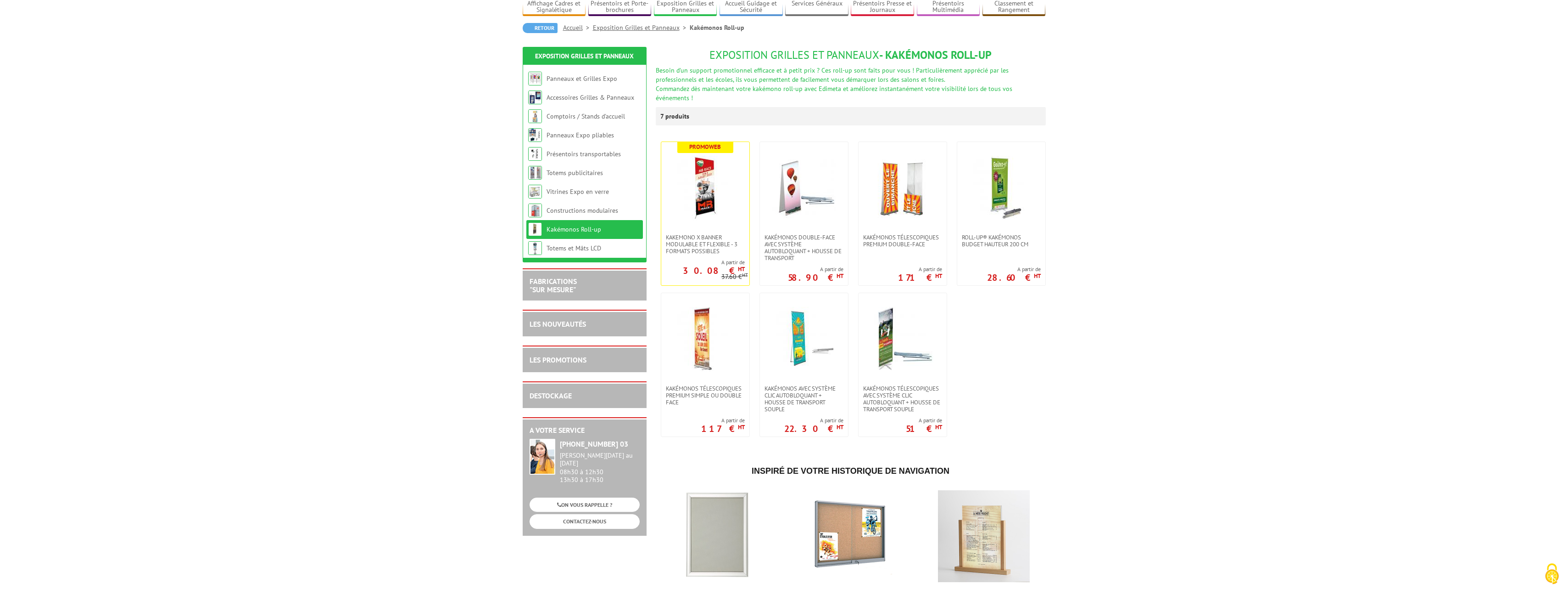
scroll to position [92, 0]
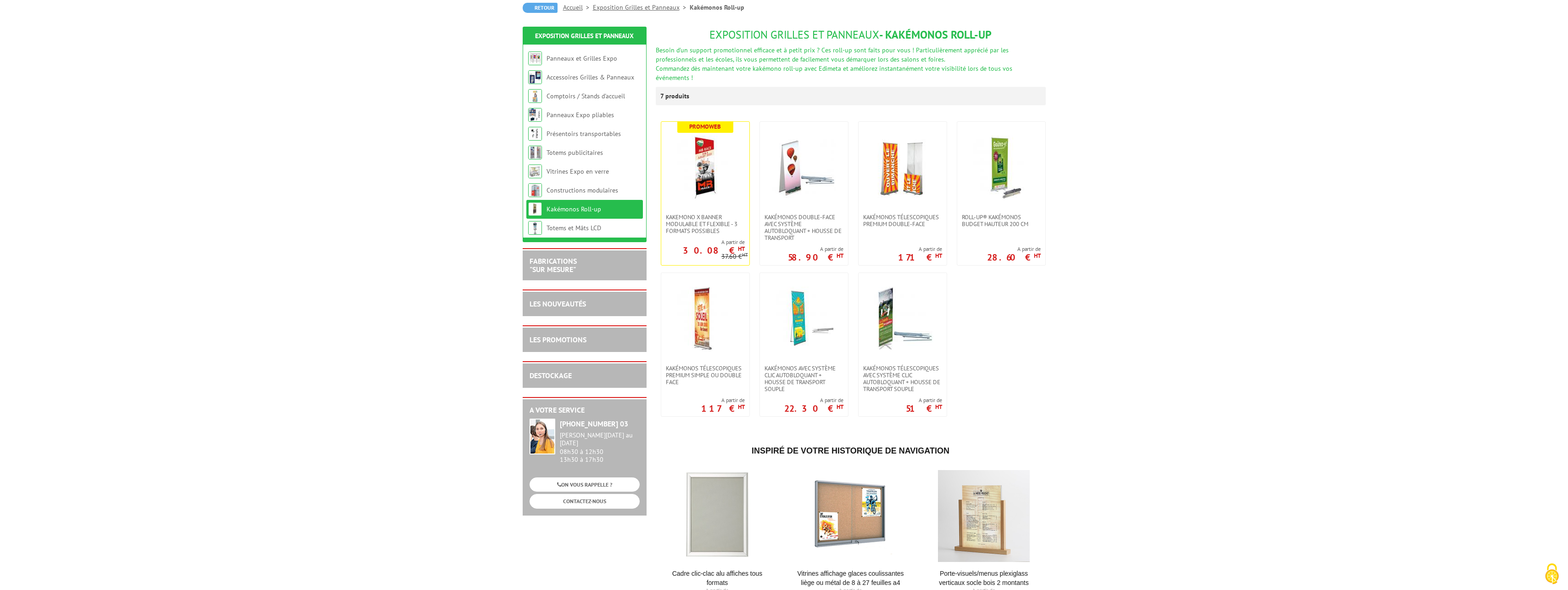
click at [1293, 329] on body "Nos équipes sont à votre service du lundi au vendredi de 8h30 à 12h30 et de 13h…" at bounding box center [784, 457] width 1568 height 1098
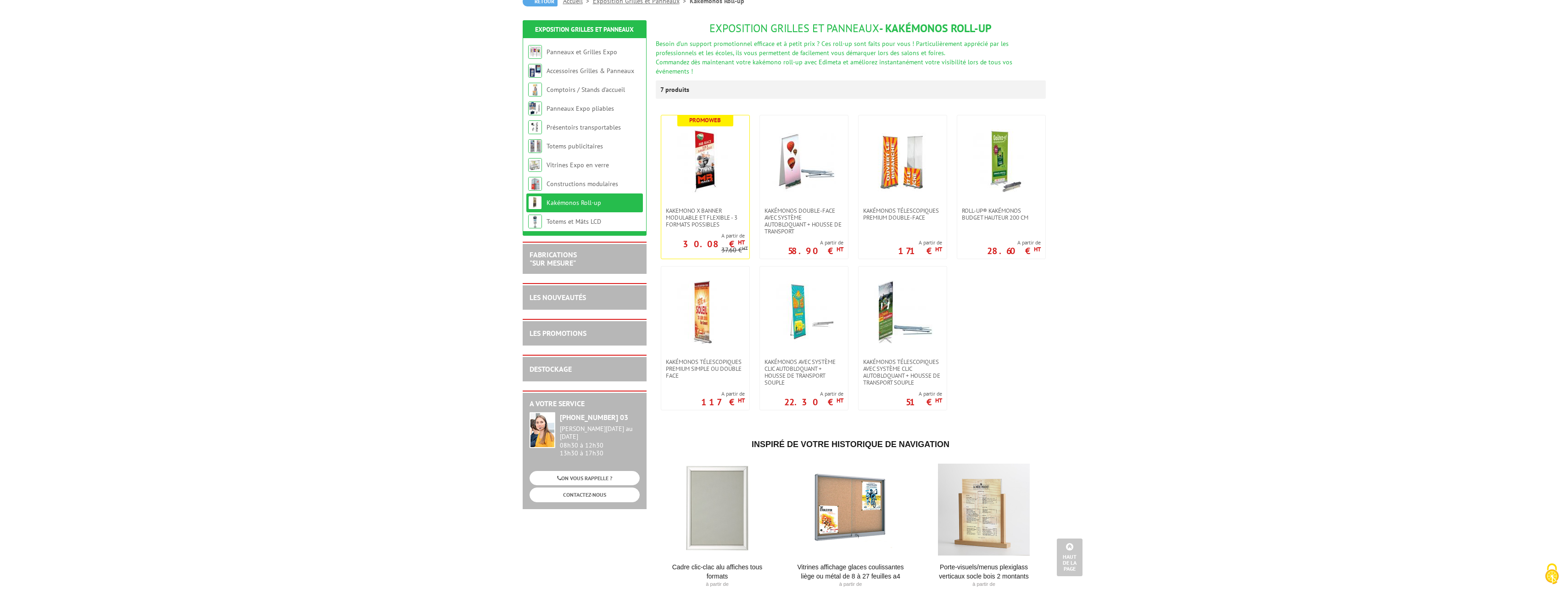
scroll to position [0, 0]
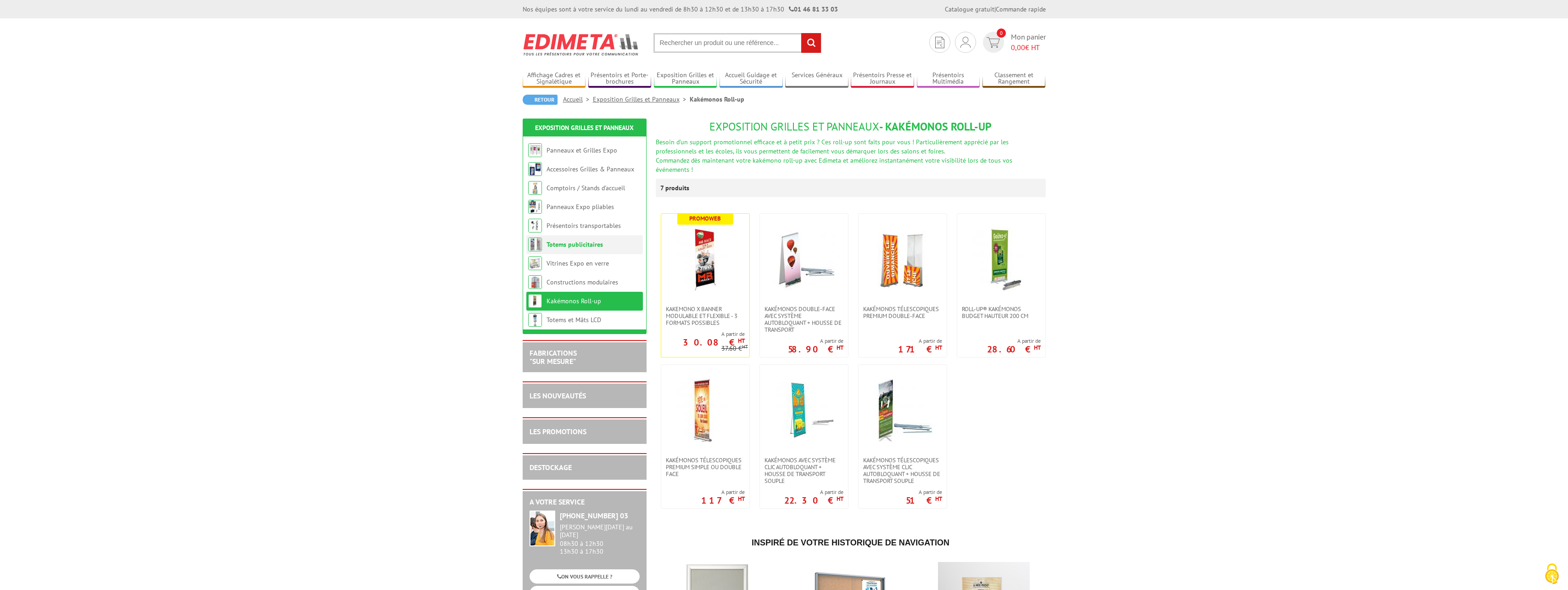
click at [590, 249] on li "Totems publicitaires" at bounding box center [584, 244] width 116 height 19
click at [574, 279] on link "Constructions modulaires" at bounding box center [582, 282] width 71 height 8
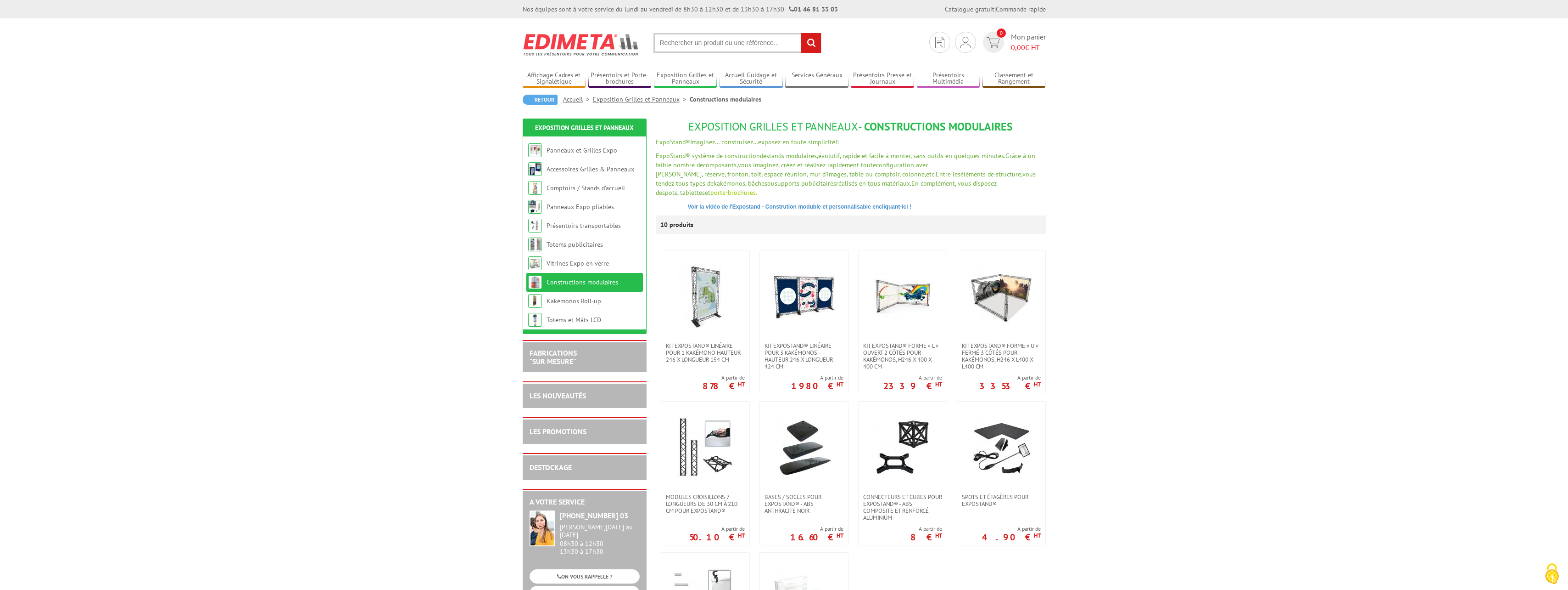
click at [570, 228] on link "Présentoirs transportables" at bounding box center [583, 225] width 74 height 8
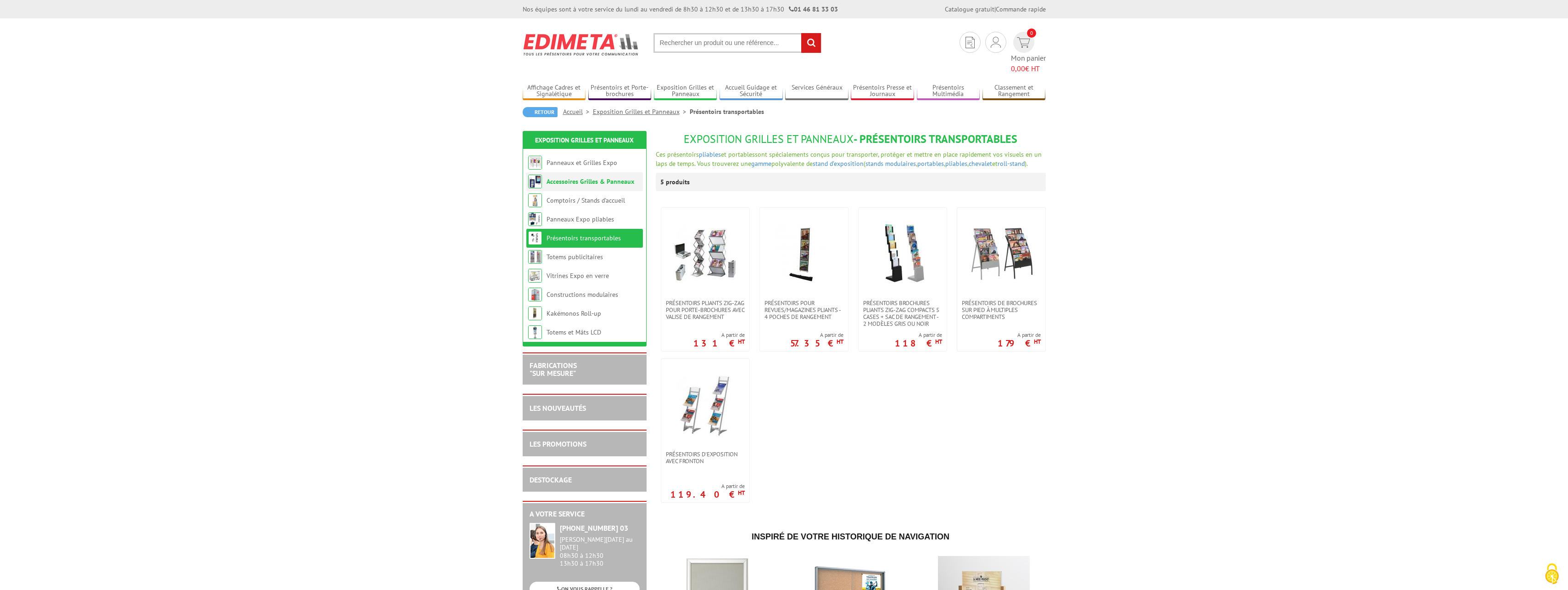
click at [613, 172] on li "Accessoires Grilles & Panneaux" at bounding box center [584, 181] width 116 height 19
click at [577, 177] on link "Accessoires Grilles & Panneaux" at bounding box center [590, 181] width 88 height 8
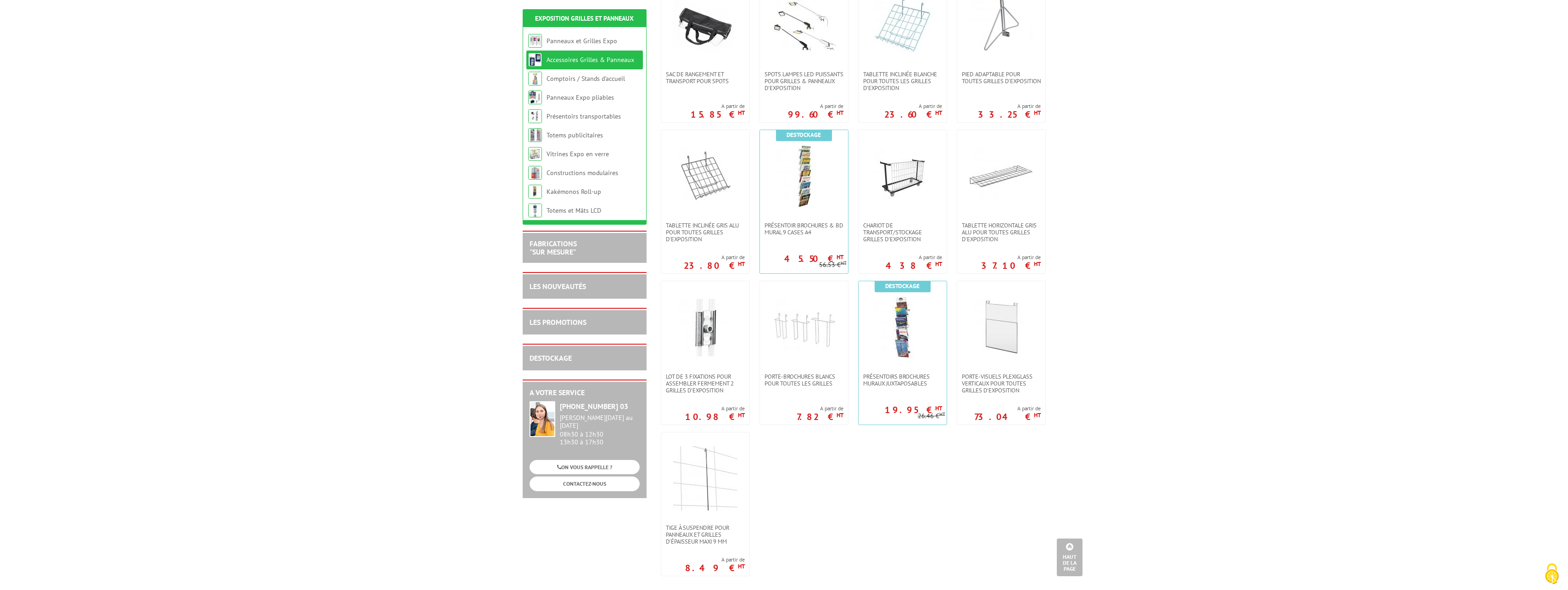
scroll to position [413, 0]
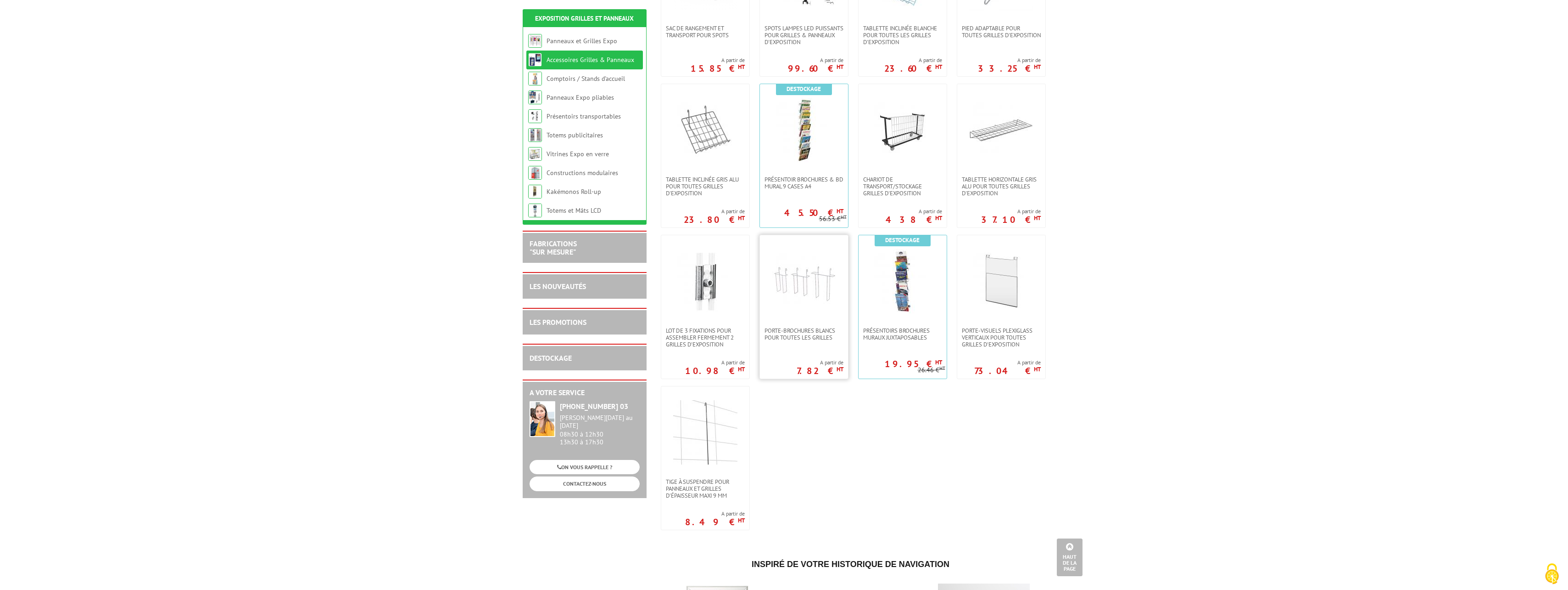
click at [781, 295] on img at bounding box center [804, 281] width 65 height 65
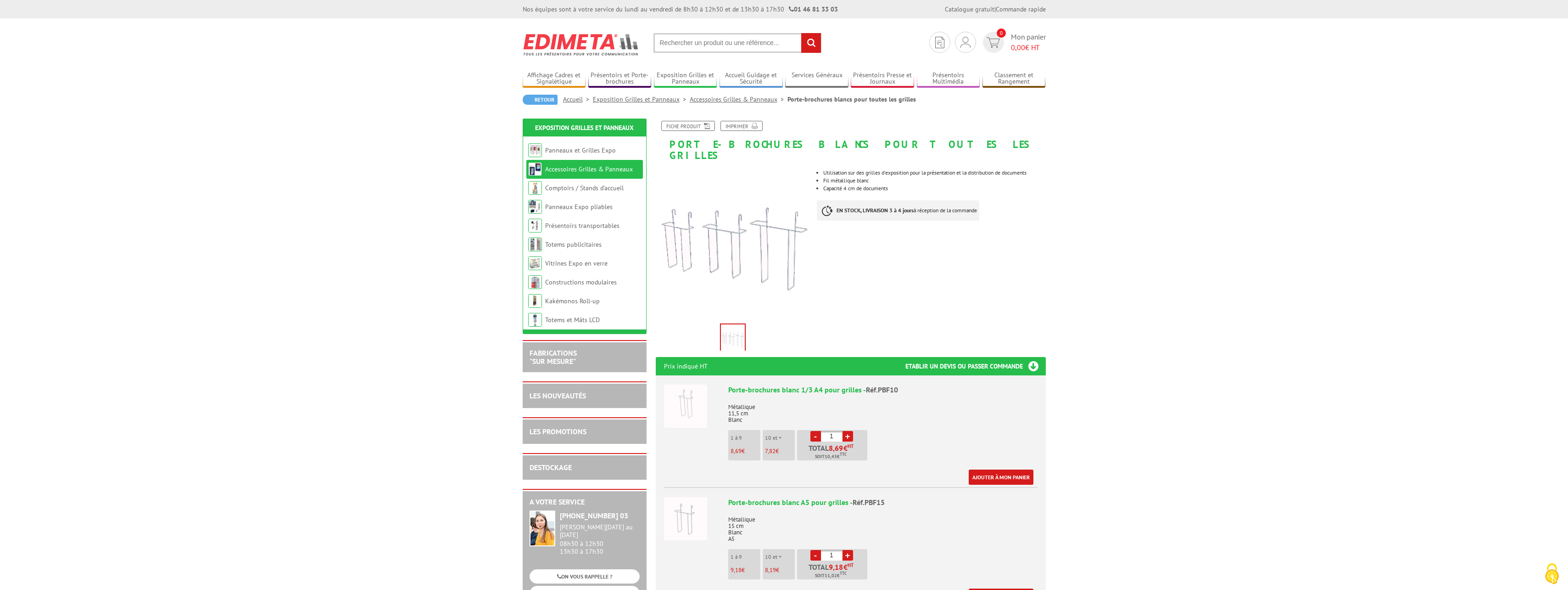
click at [759, 98] on link "Accessoires Grilles & Panneaux" at bounding box center [739, 99] width 98 height 8
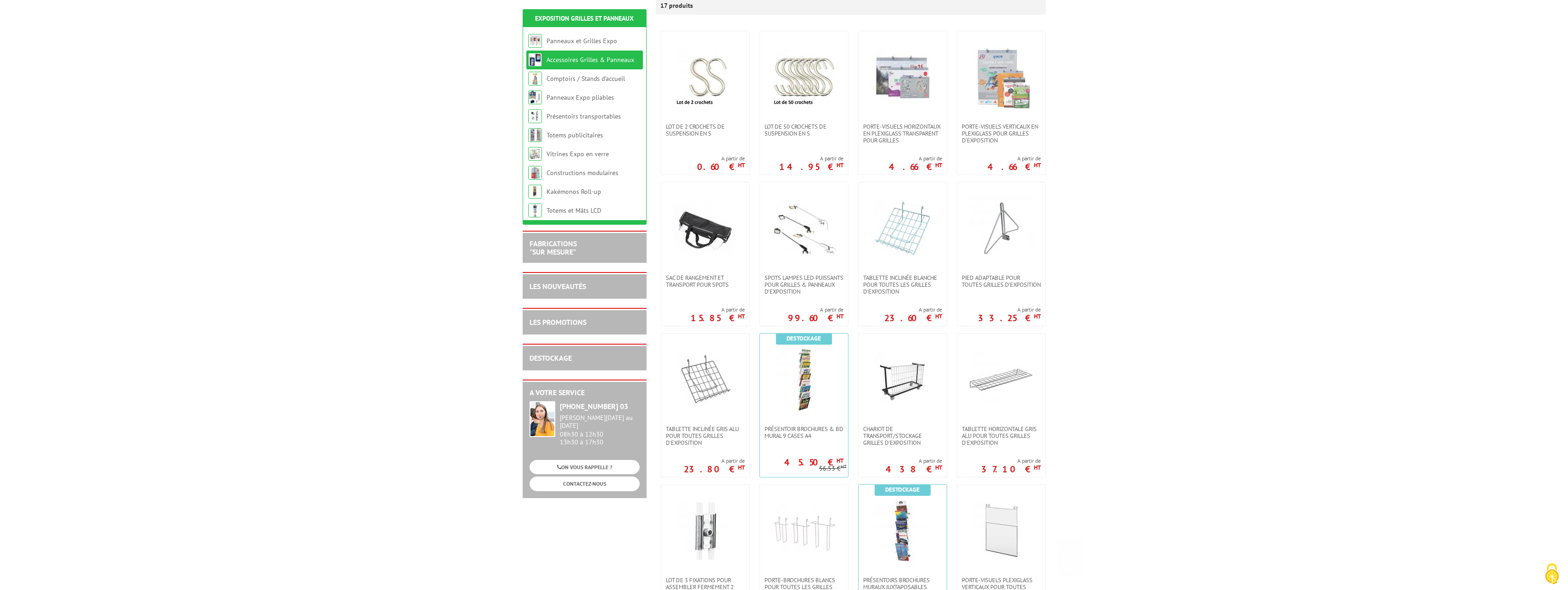
scroll to position [230, 0]
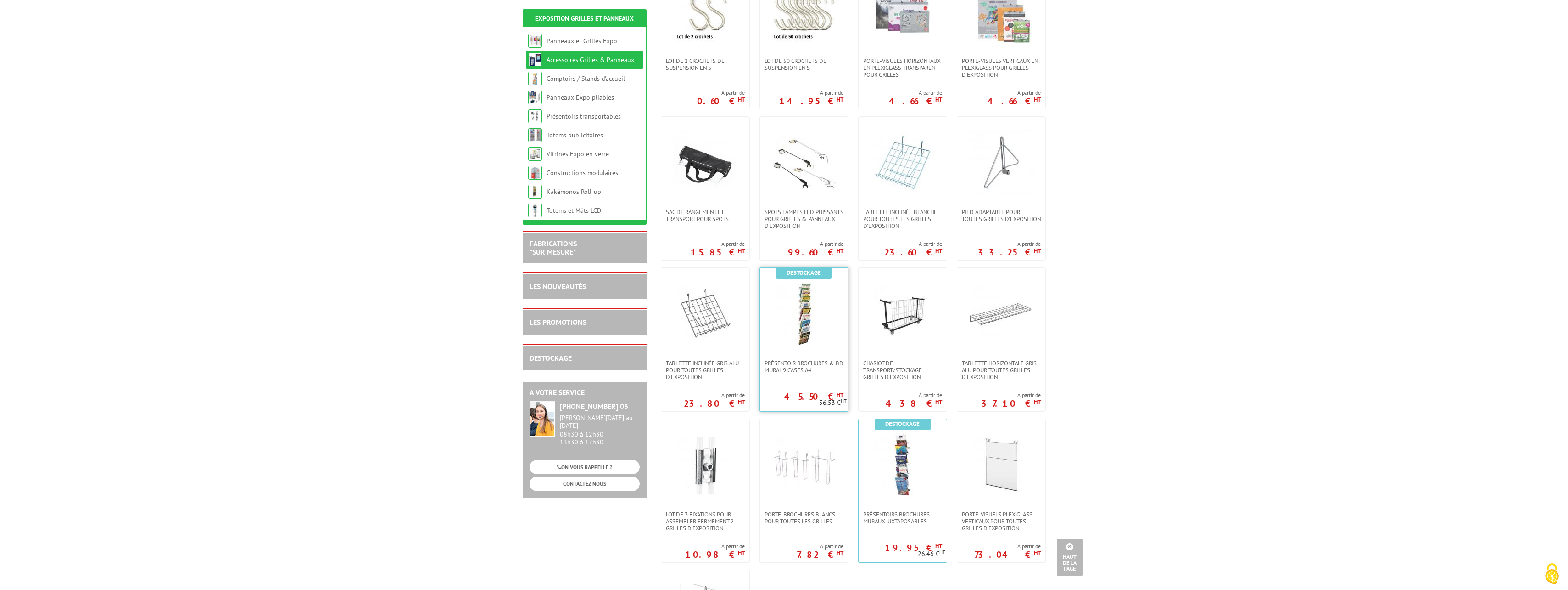
click at [819, 348] on link at bounding box center [804, 313] width 88 height 92
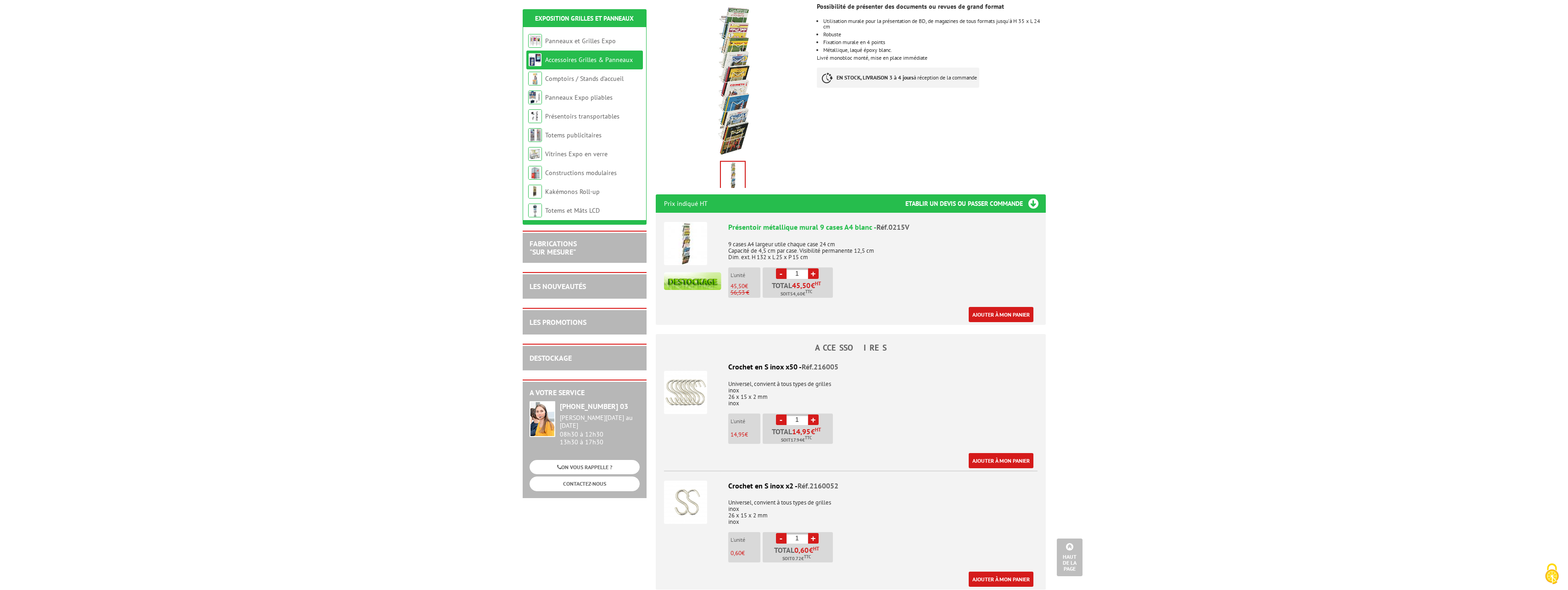
scroll to position [138, 0]
